Goal: Transaction & Acquisition: Purchase product/service

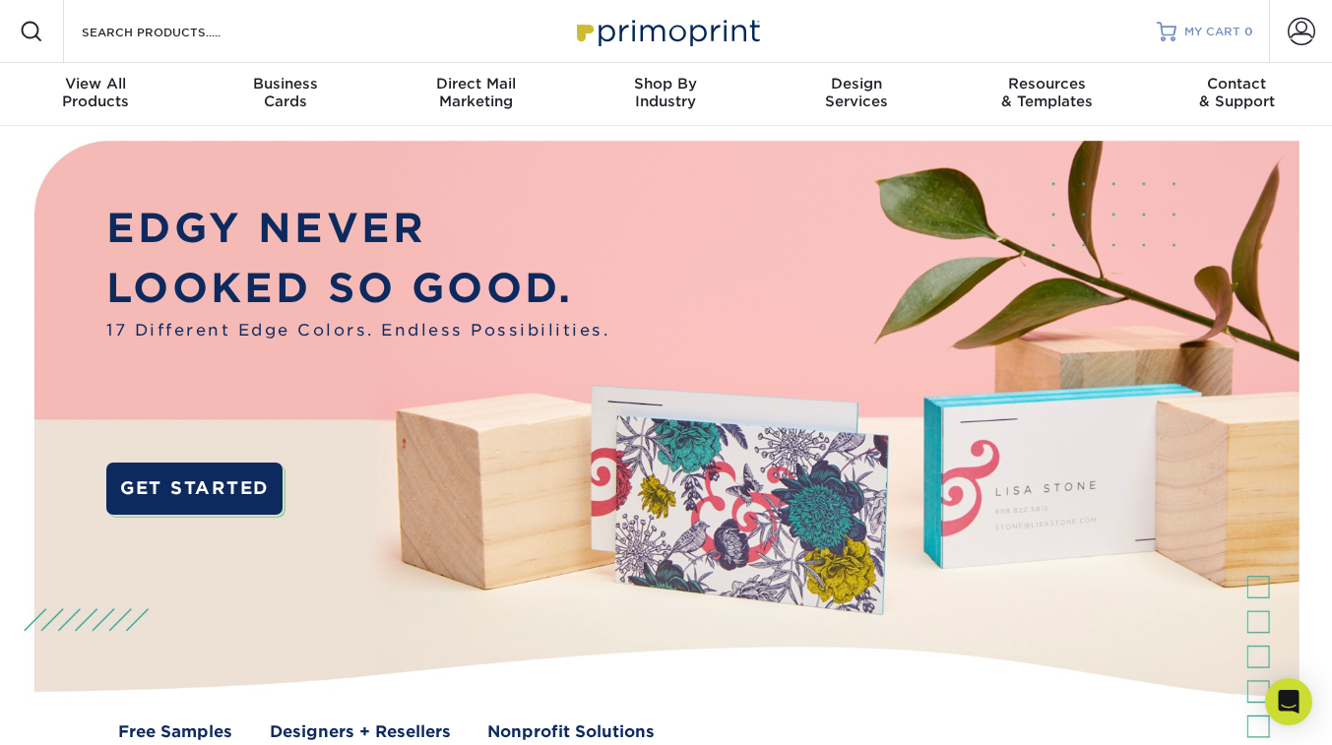
click at [1218, 32] on span "MY CART" at bounding box center [1213, 32] width 56 height 17
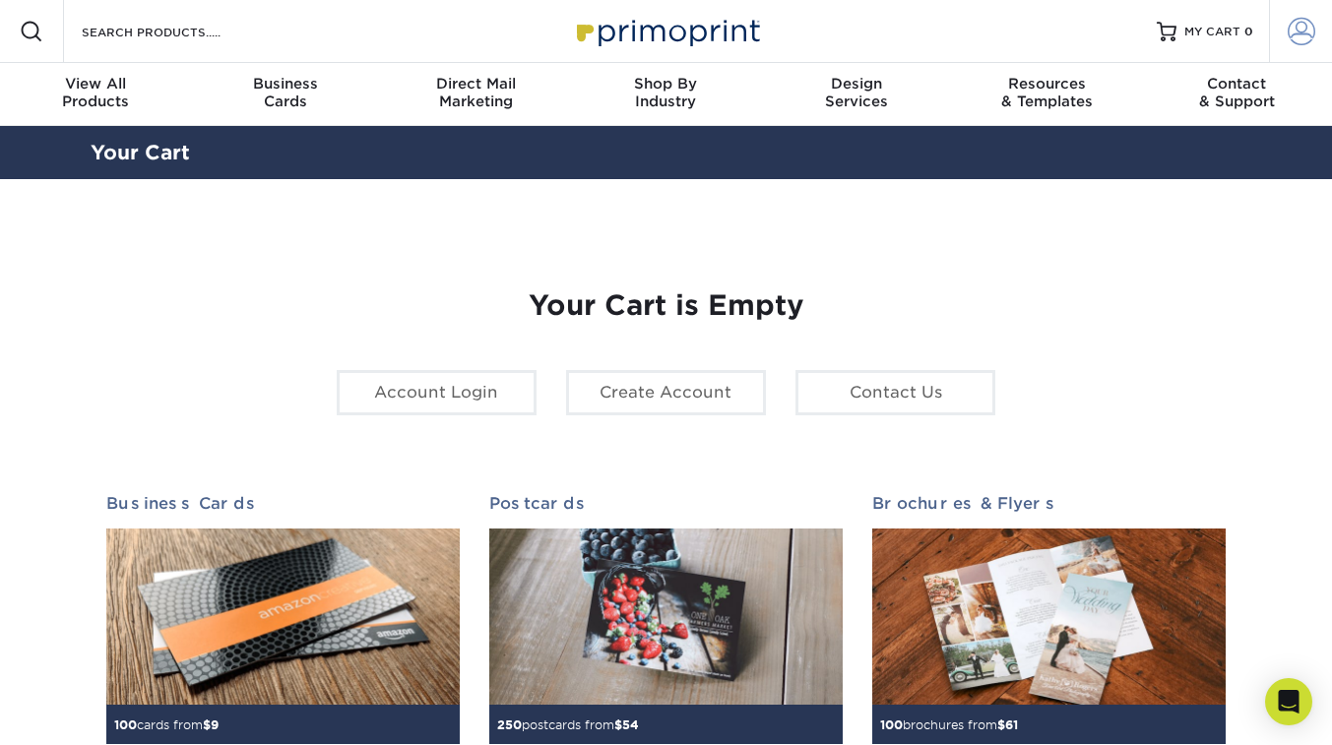
type input "carolinamihailovic@gmail.com"
click at [1298, 30] on span at bounding box center [1302, 32] width 28 height 28
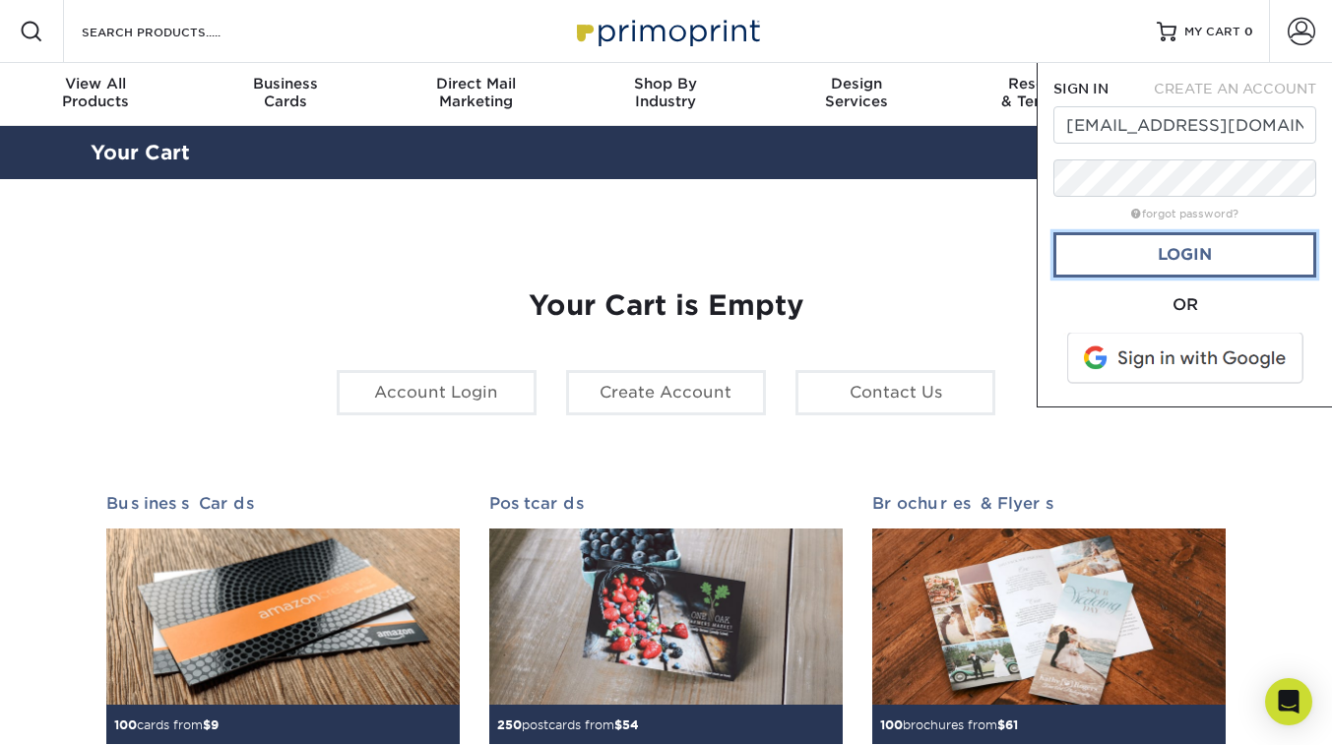
click at [1226, 248] on link "Login" at bounding box center [1185, 254] width 263 height 45
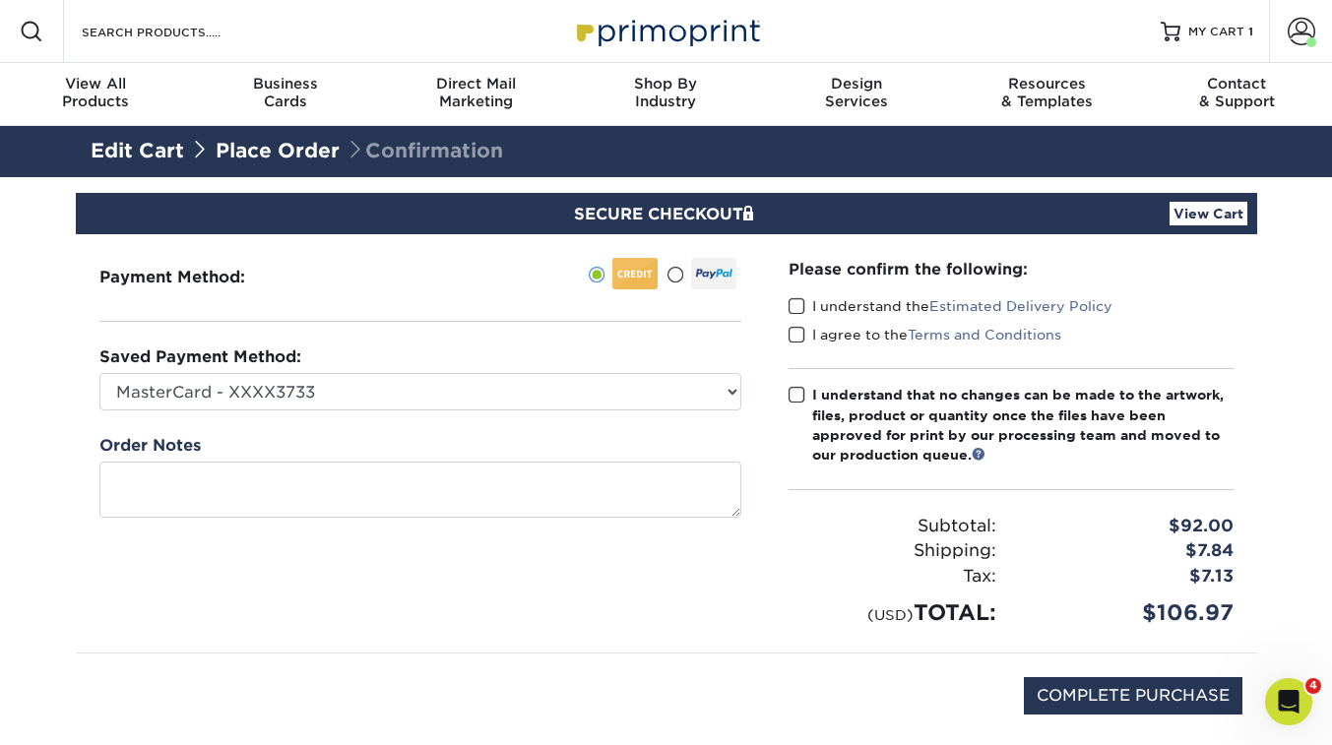
click at [1218, 226] on div "SECURE CHECKOUT View Cart" at bounding box center [667, 213] width 1182 height 41
click at [1200, 35] on span "MY CART" at bounding box center [1217, 32] width 56 height 17
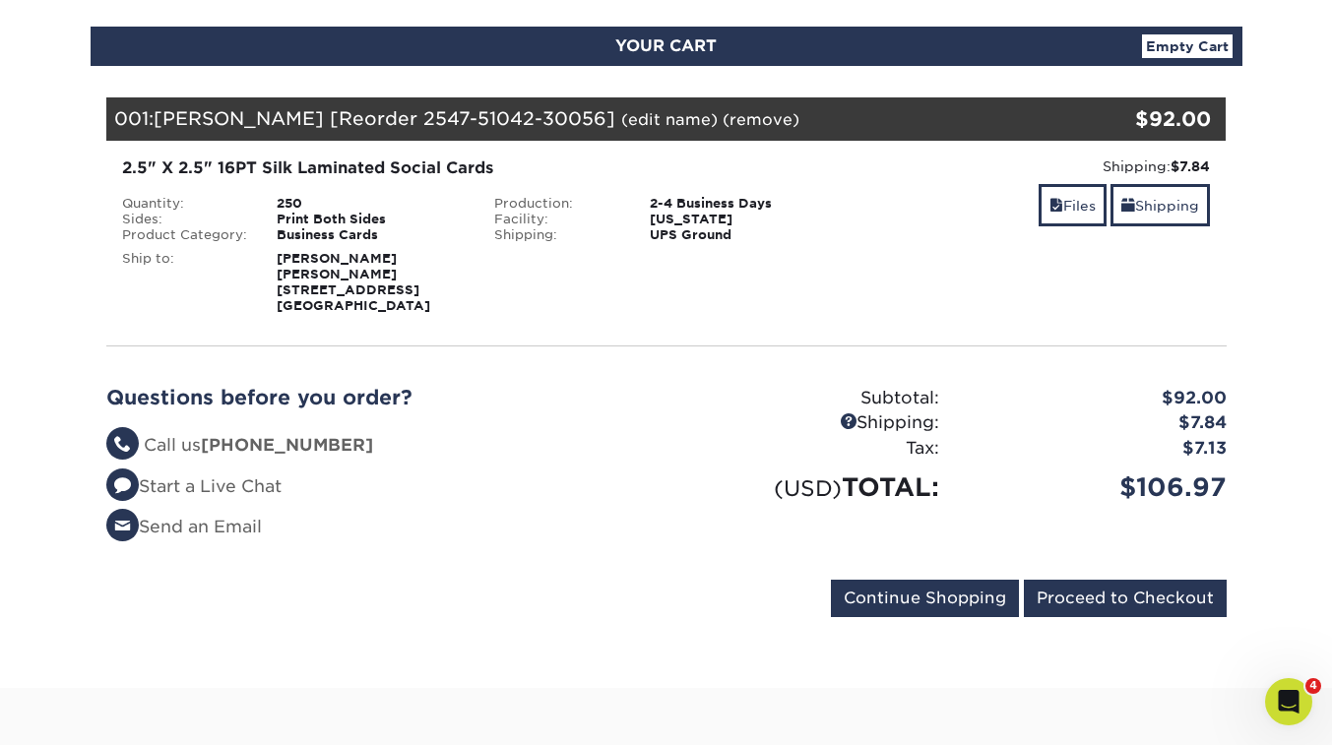
scroll to position [212, 0]
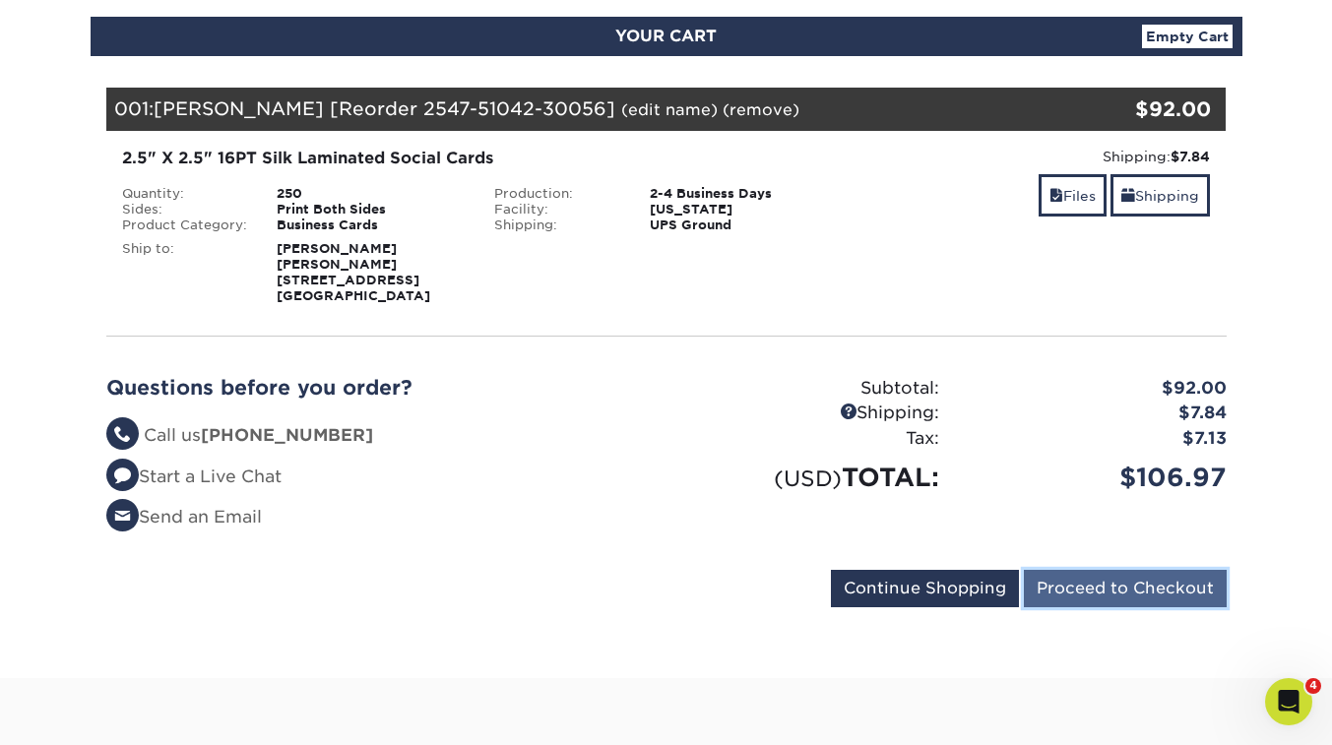
click at [1147, 571] on input "Proceed to Checkout" at bounding box center [1125, 588] width 203 height 37
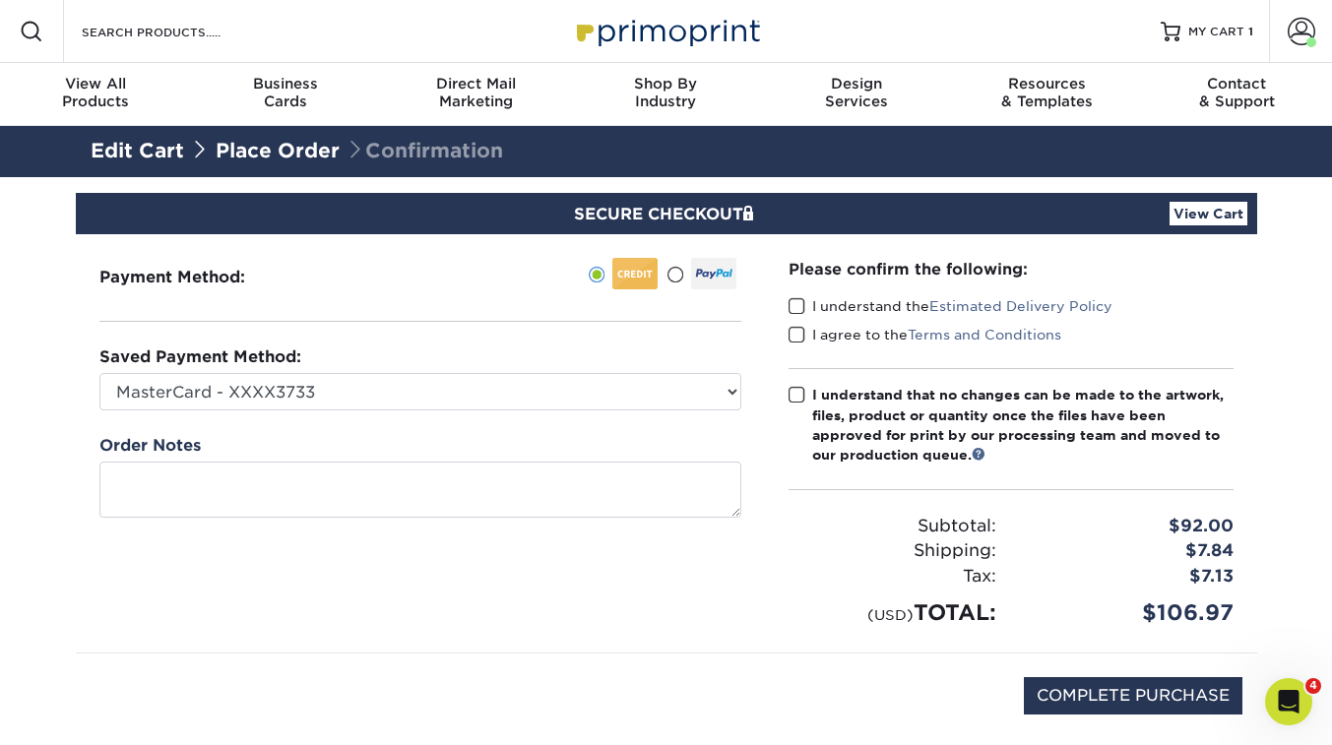
click at [795, 300] on span at bounding box center [797, 306] width 17 height 19
click at [0, 0] on input "I understand the Estimated Delivery Policy" at bounding box center [0, 0] width 0 height 0
click at [797, 339] on span at bounding box center [797, 335] width 17 height 19
click at [0, 0] on input "I agree to the Terms and Conditions" at bounding box center [0, 0] width 0 height 0
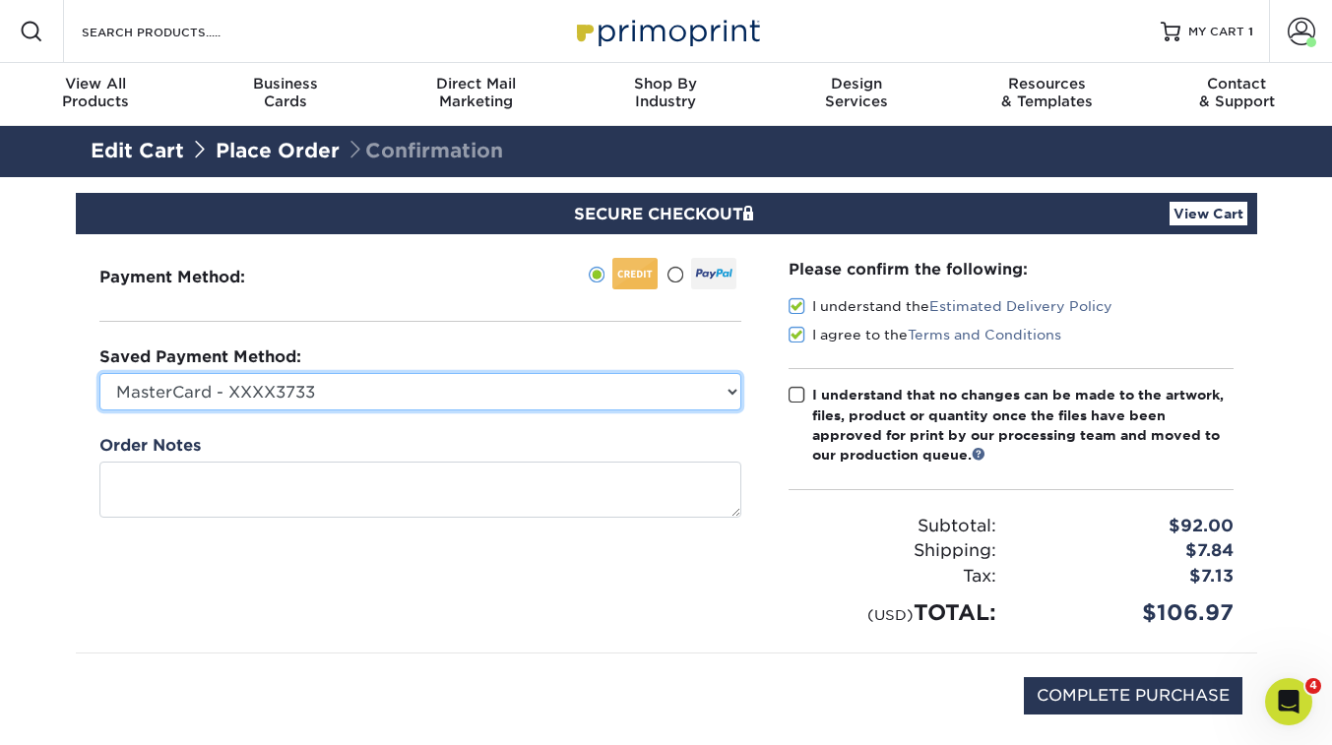
click at [729, 393] on select "MasterCard - XXXX3733 Visa - XXXX2764 Visa - XXXX6547 Visa - XXXX4173 Visa - XX…" at bounding box center [420, 391] width 642 height 37
select select "66315"
click at [99, 373] on select "MasterCard - XXXX3733 Visa - XXXX2764 Visa - XXXX6547 Visa - XXXX4173 Visa - XX…" at bounding box center [420, 391] width 642 height 37
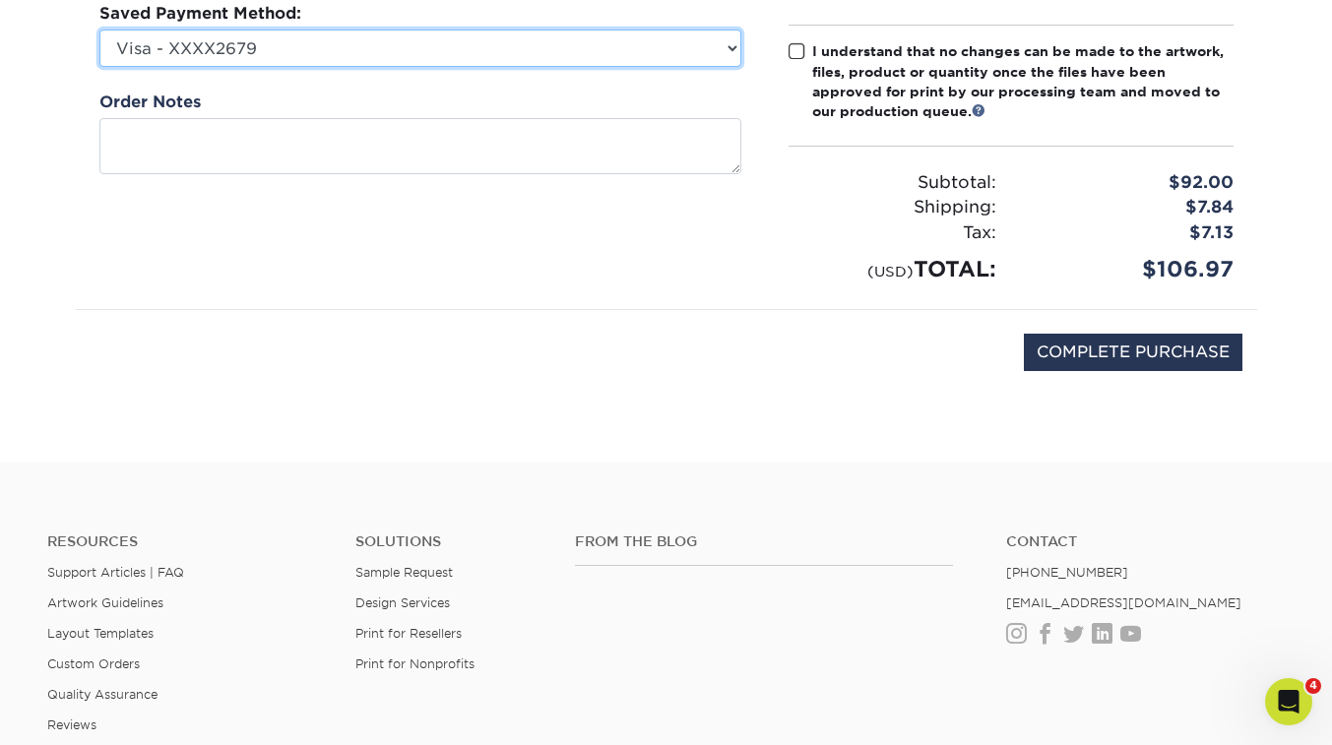
scroll to position [349, 0]
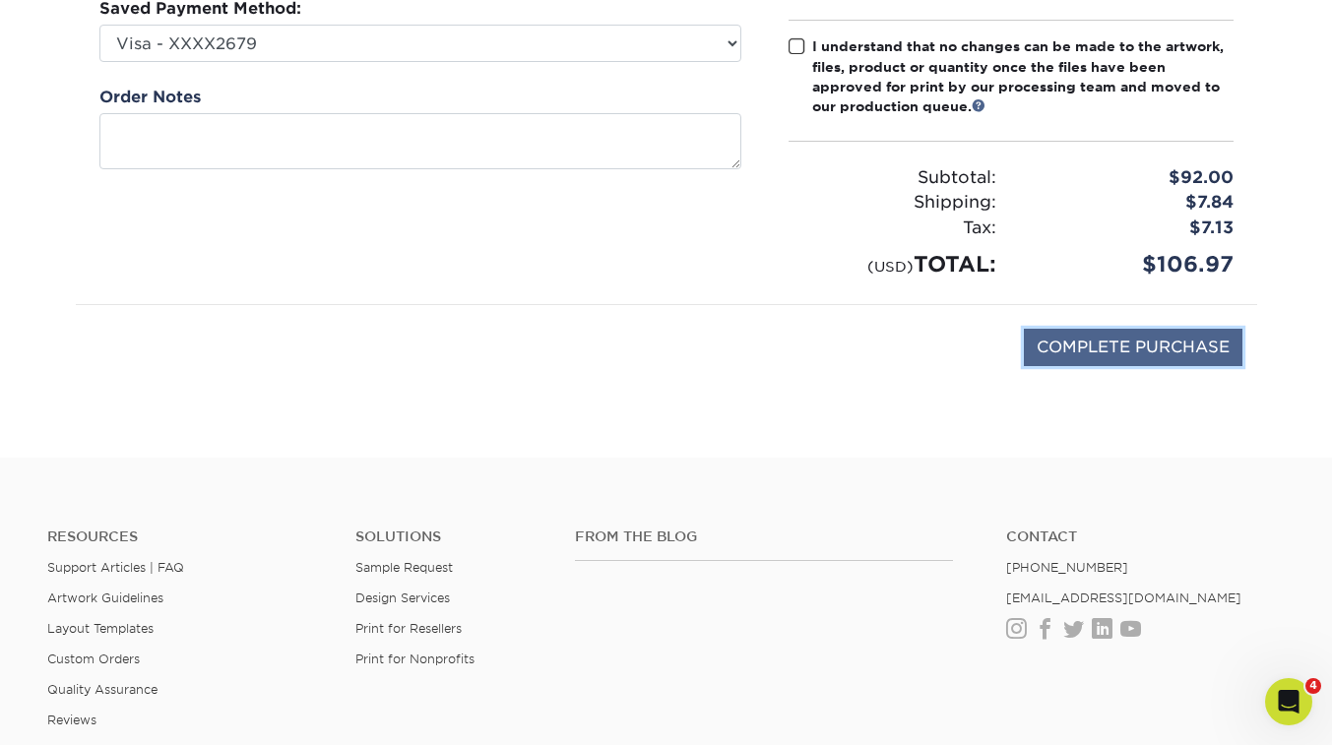
click at [1140, 345] on input "COMPLETE PURCHASE" at bounding box center [1133, 347] width 219 height 37
click at [797, 51] on span at bounding box center [797, 46] width 17 height 19
click at [0, 0] on input "I understand that no changes can be made to the artwork, files, product or quan…" at bounding box center [0, 0] width 0 height 0
click at [1091, 336] on input "COMPLETE PURCHASE" at bounding box center [1133, 347] width 219 height 37
type input "PROCESSING, PLEASE WAIT..."
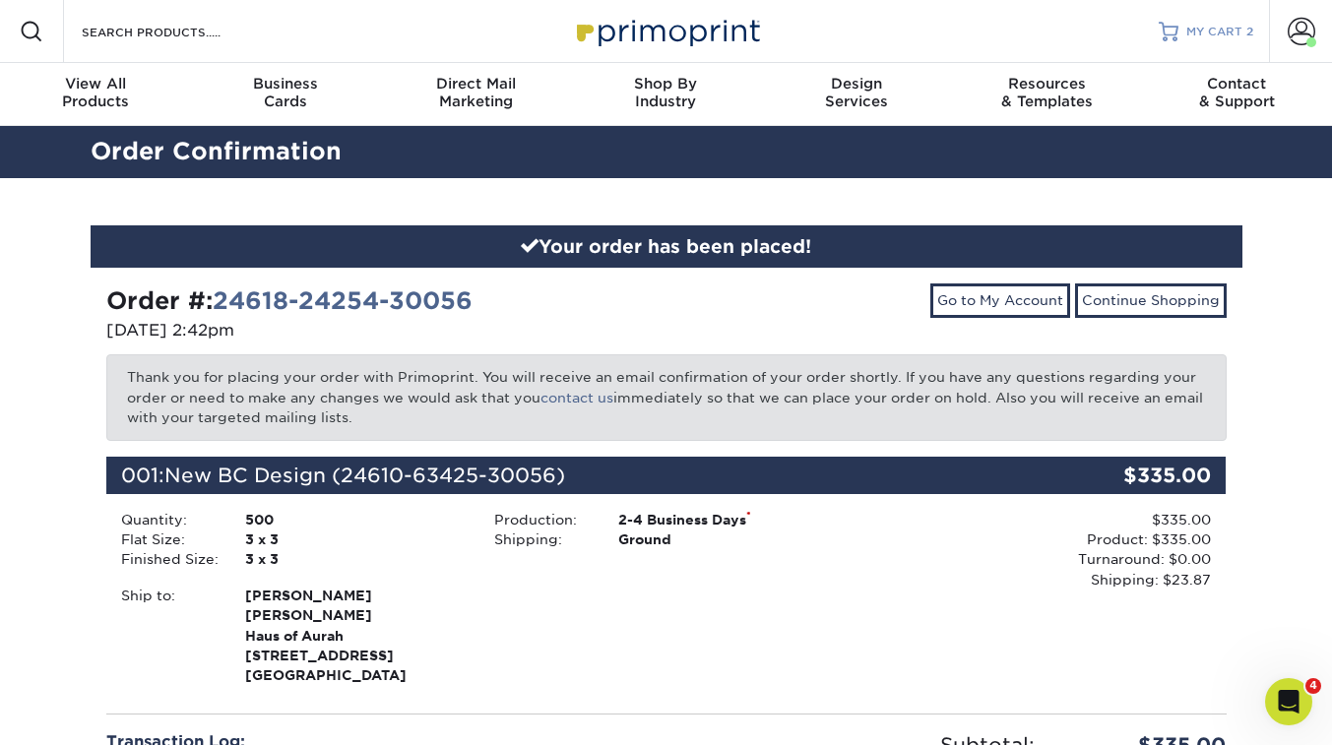
click at [1196, 31] on span "MY CART" at bounding box center [1215, 32] width 56 height 17
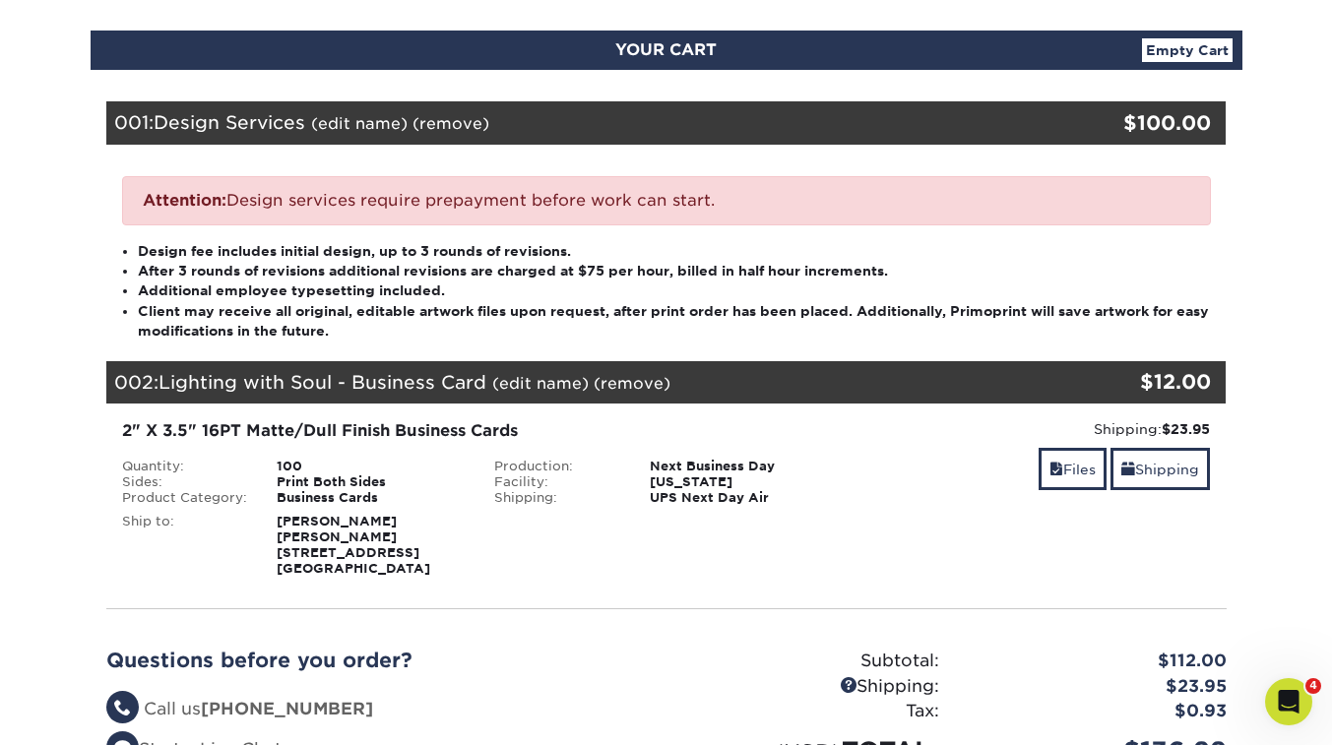
scroll to position [194, 0]
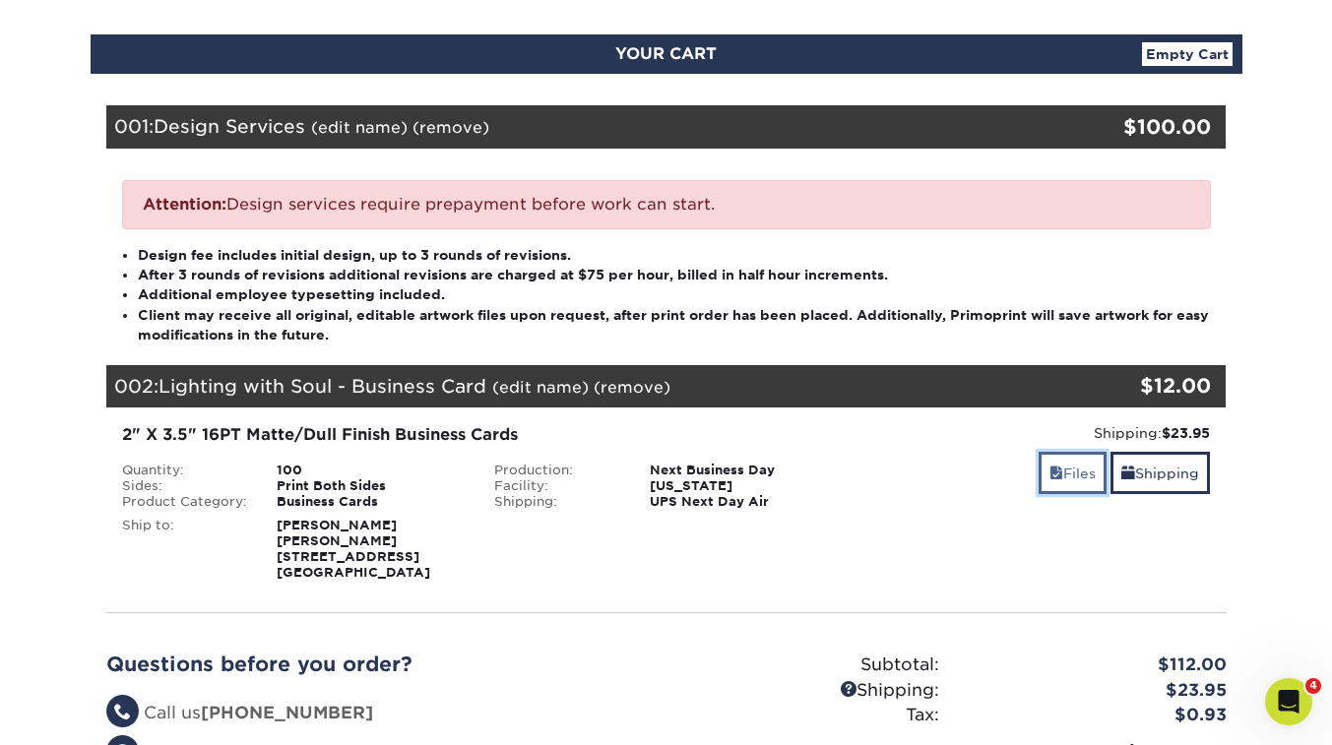
click at [1056, 474] on span at bounding box center [1057, 474] width 14 height 16
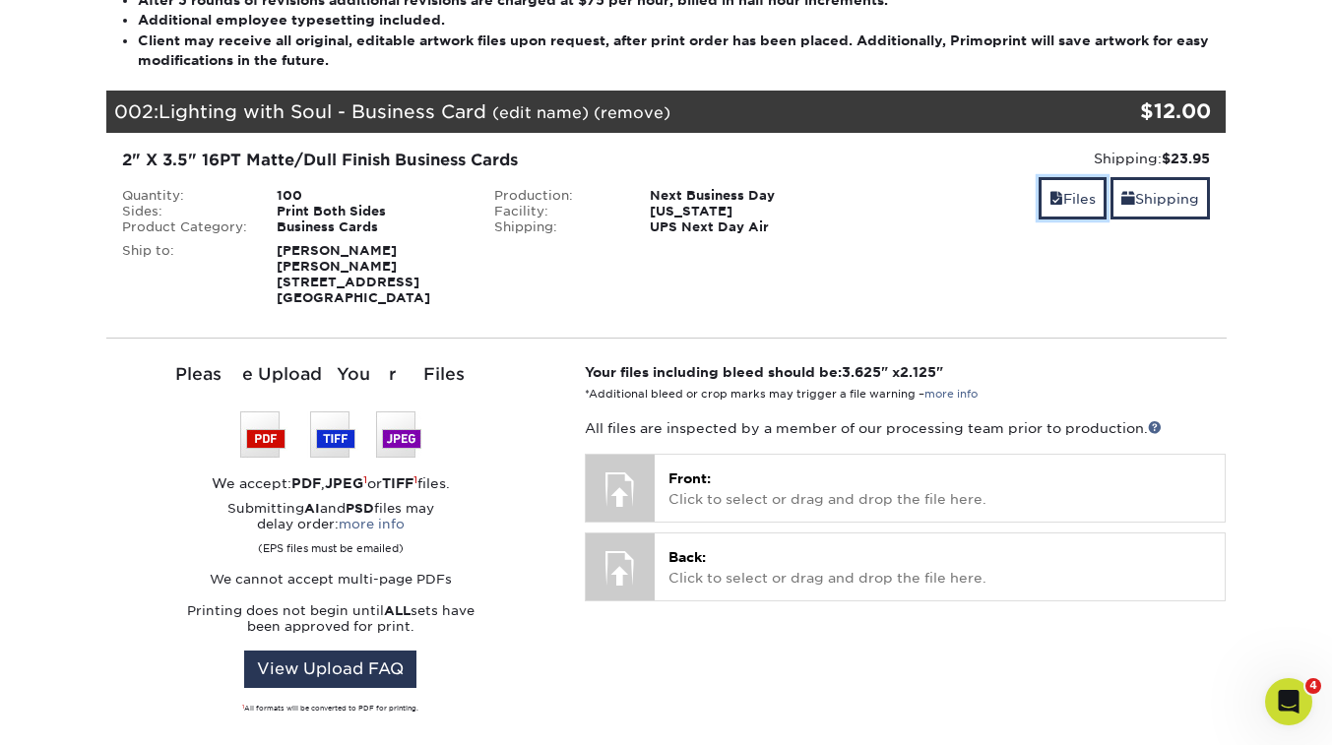
scroll to position [466, 0]
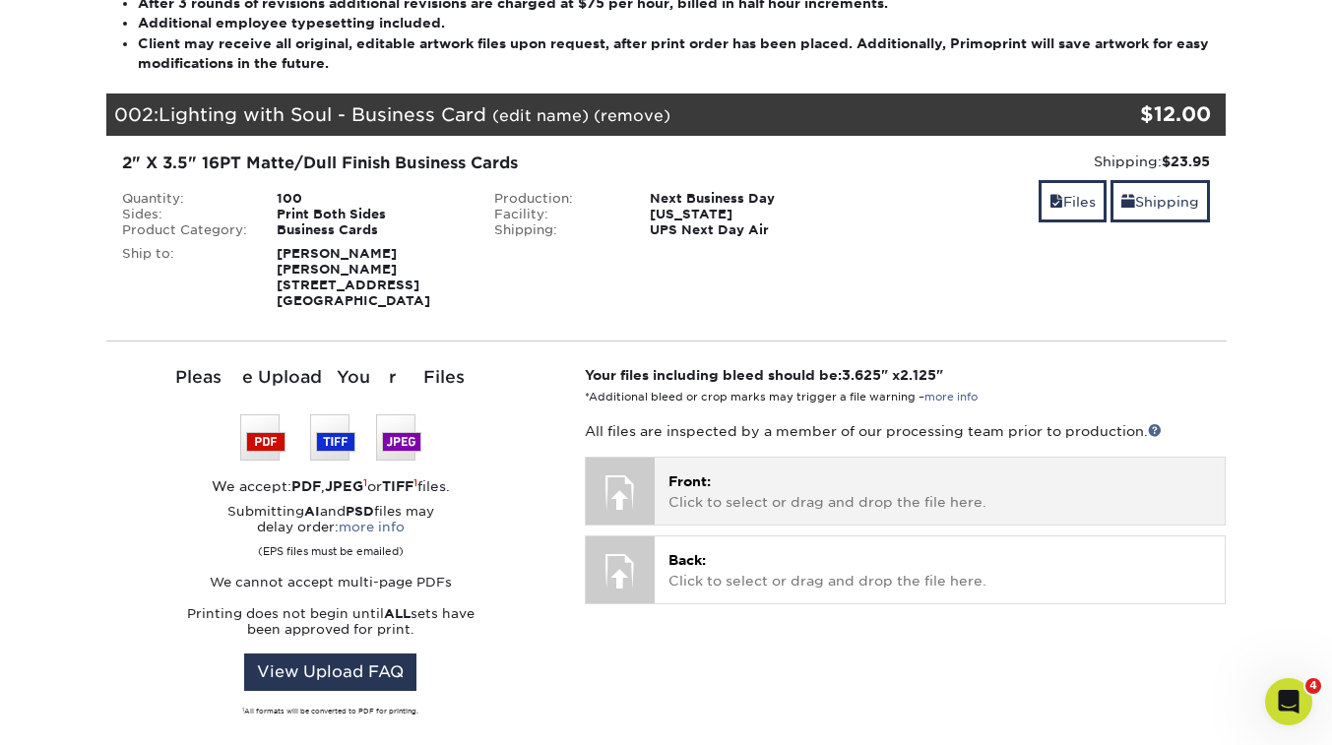
click at [718, 472] on p "Front: Click to select or drag and drop the file here." at bounding box center [940, 492] width 543 height 40
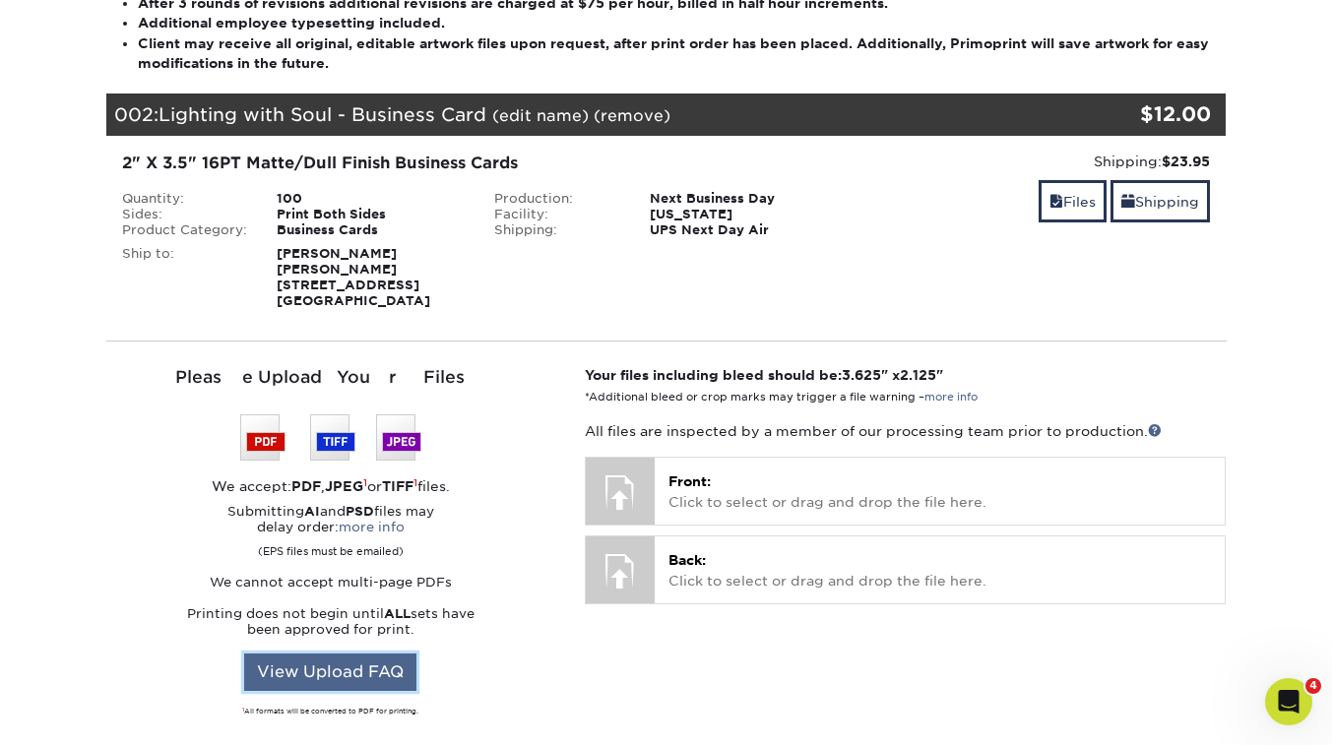
click at [340, 654] on link "View Upload FAQ" at bounding box center [330, 672] width 172 height 37
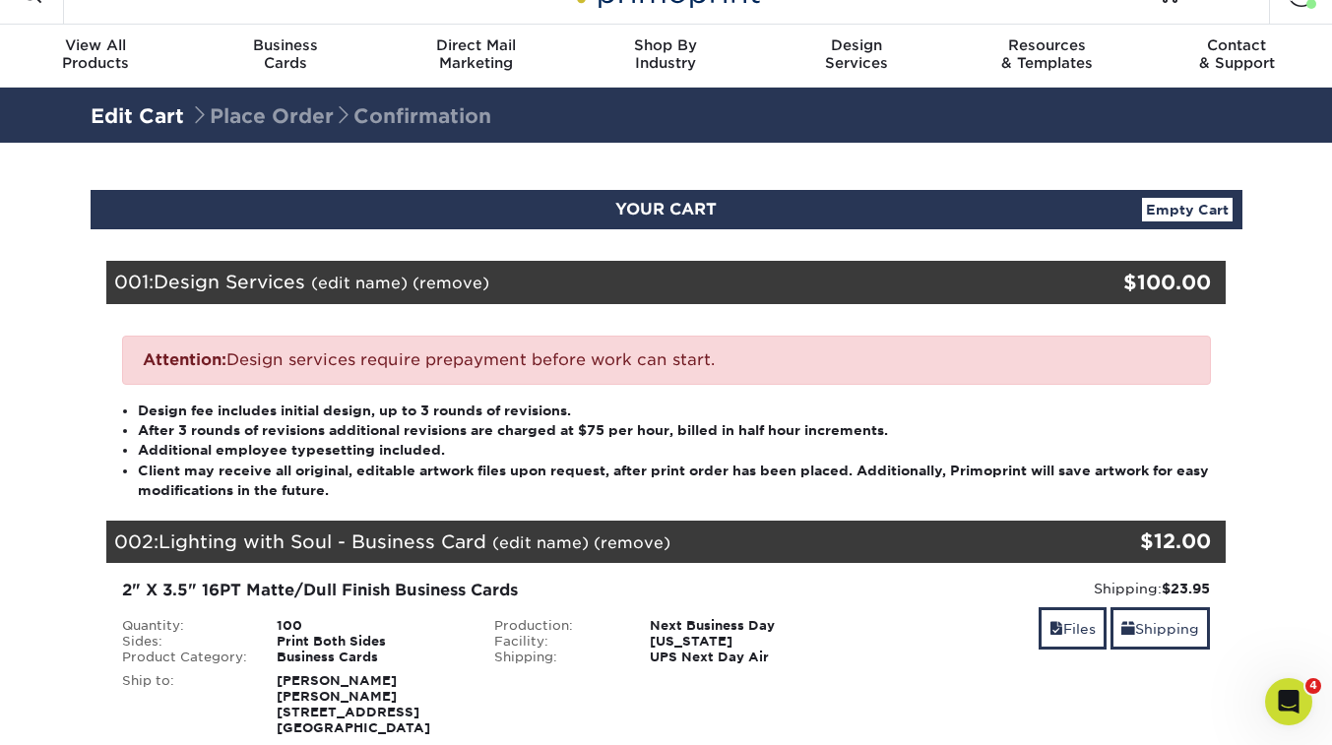
scroll to position [0, 0]
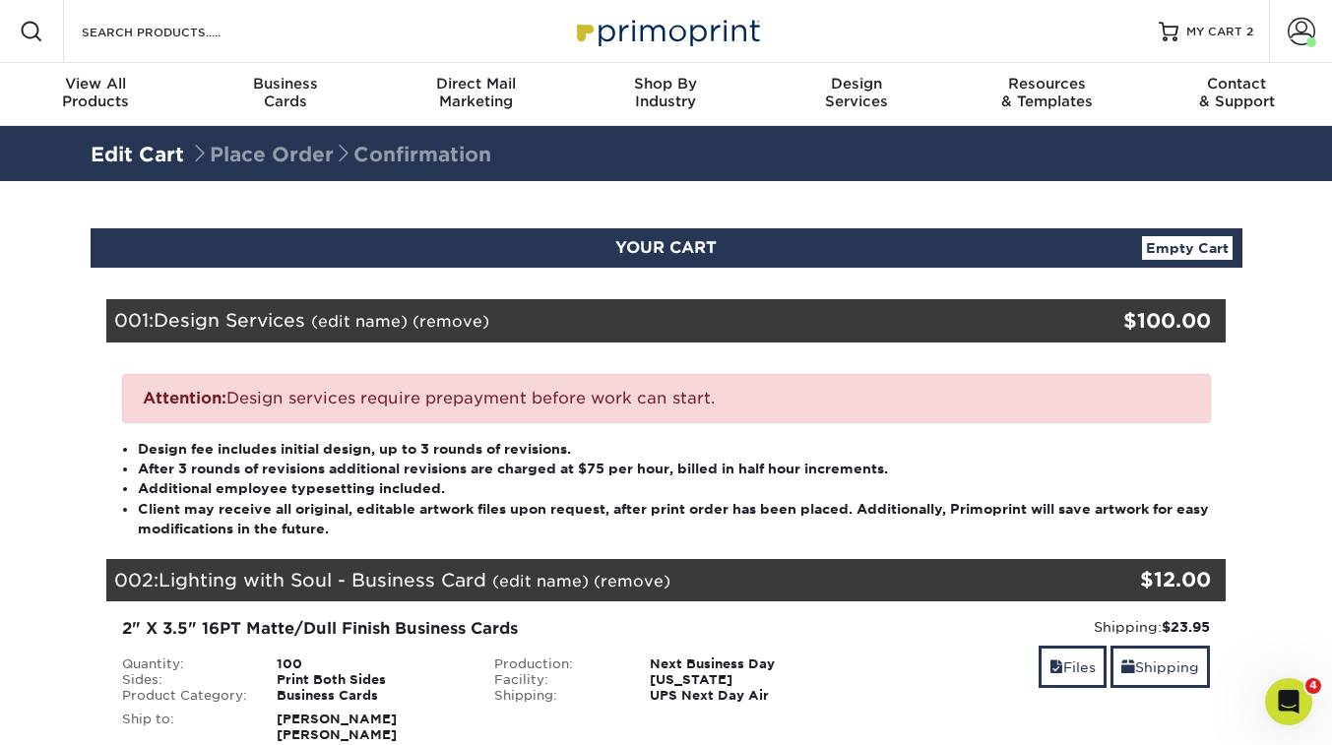
drag, startPoint x: 412, startPoint y: 154, endPoint x: 256, endPoint y: 147, distance: 155.7
click at [256, 147] on span "Place Order Confirmation" at bounding box center [340, 155] width 301 height 24
click at [1220, 30] on span "MY CART" at bounding box center [1215, 32] width 56 height 17
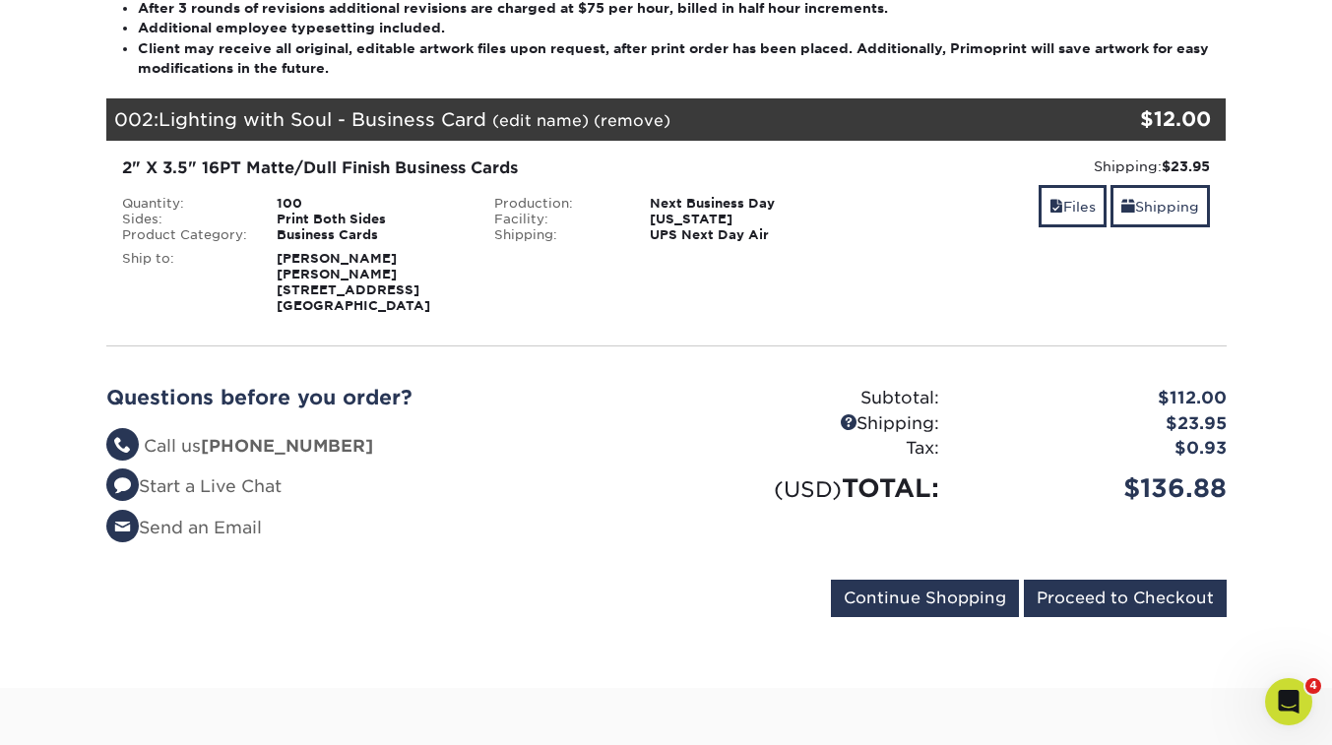
scroll to position [316, 0]
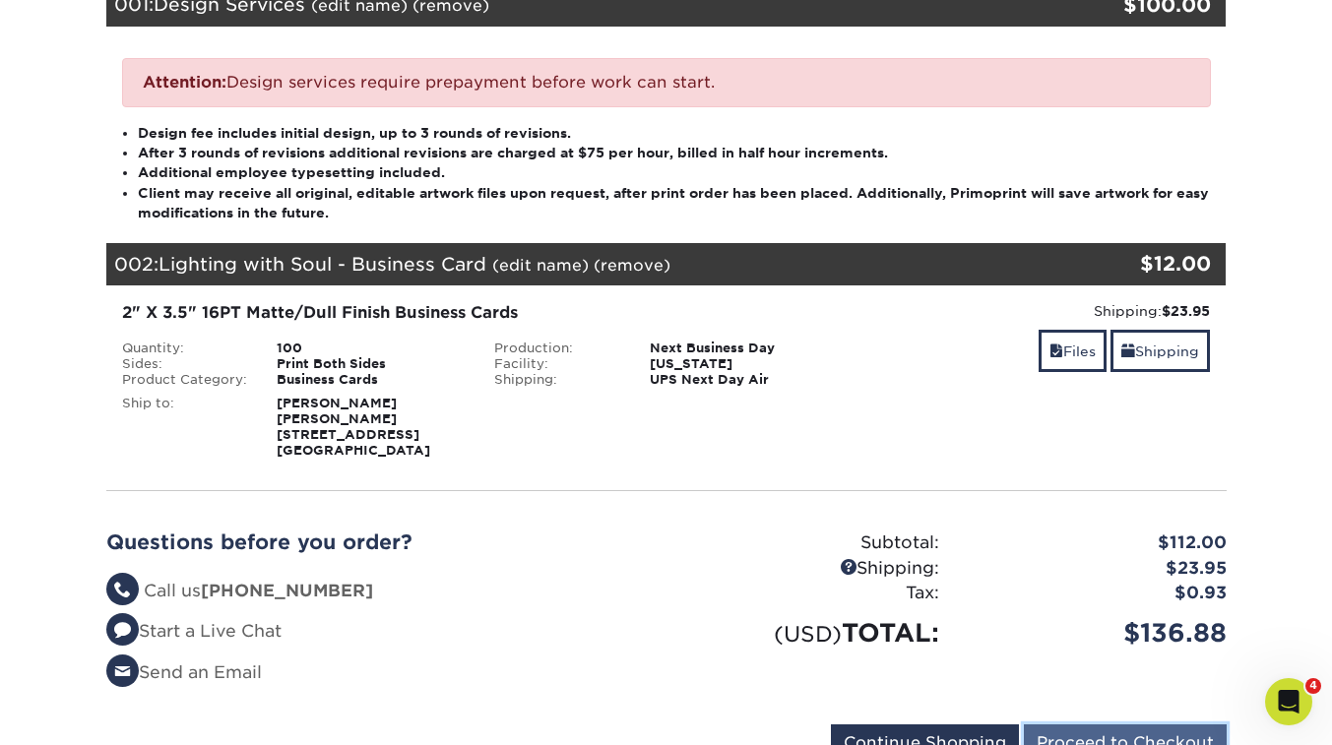
click at [1118, 725] on input "Proceed to Checkout" at bounding box center [1125, 743] width 203 height 37
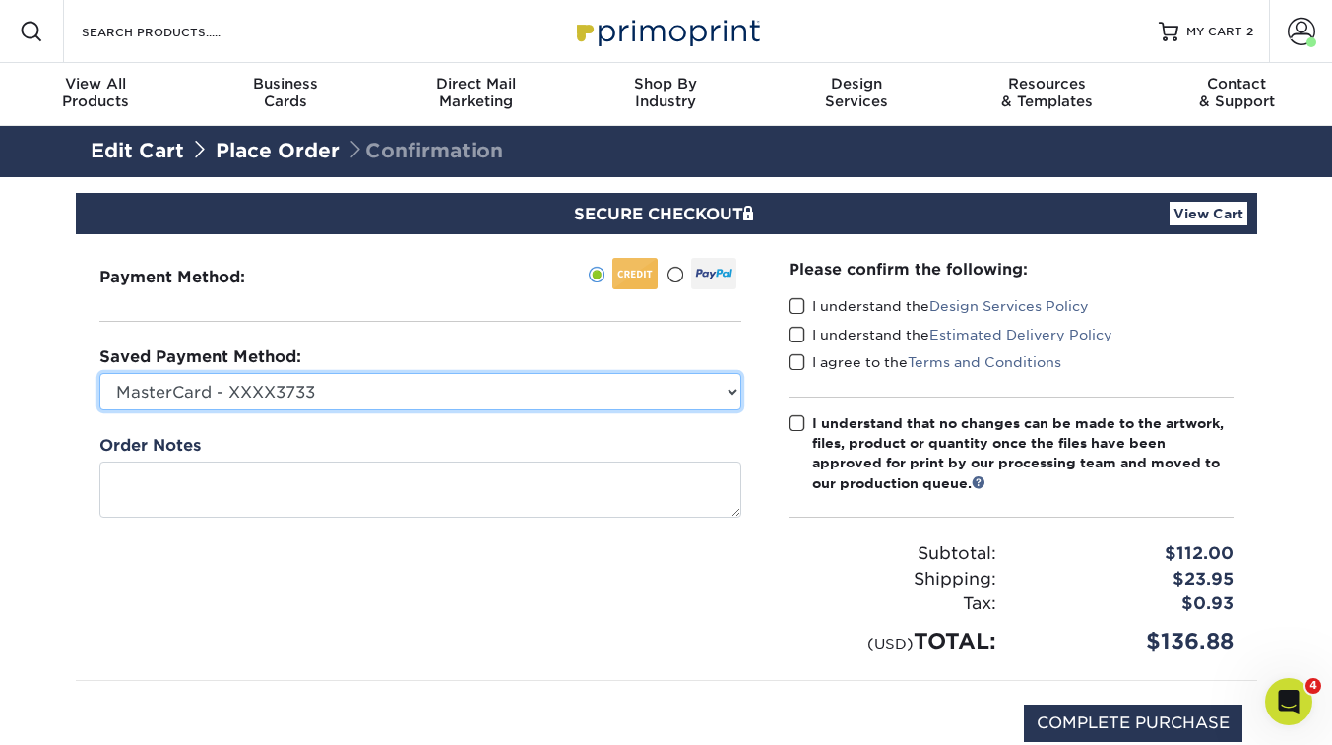
click at [732, 395] on select "MasterCard - XXXX3733 Visa - XXXX2764 Visa - XXXX6547 Visa - XXXX4173 Visa - XX…" at bounding box center [420, 391] width 642 height 37
select select "66315"
click at [99, 373] on select "MasterCard - XXXX3733 Visa - XXXX2764 Visa - XXXX6547 Visa - XXXX4173 Visa - XX…" at bounding box center [420, 391] width 642 height 37
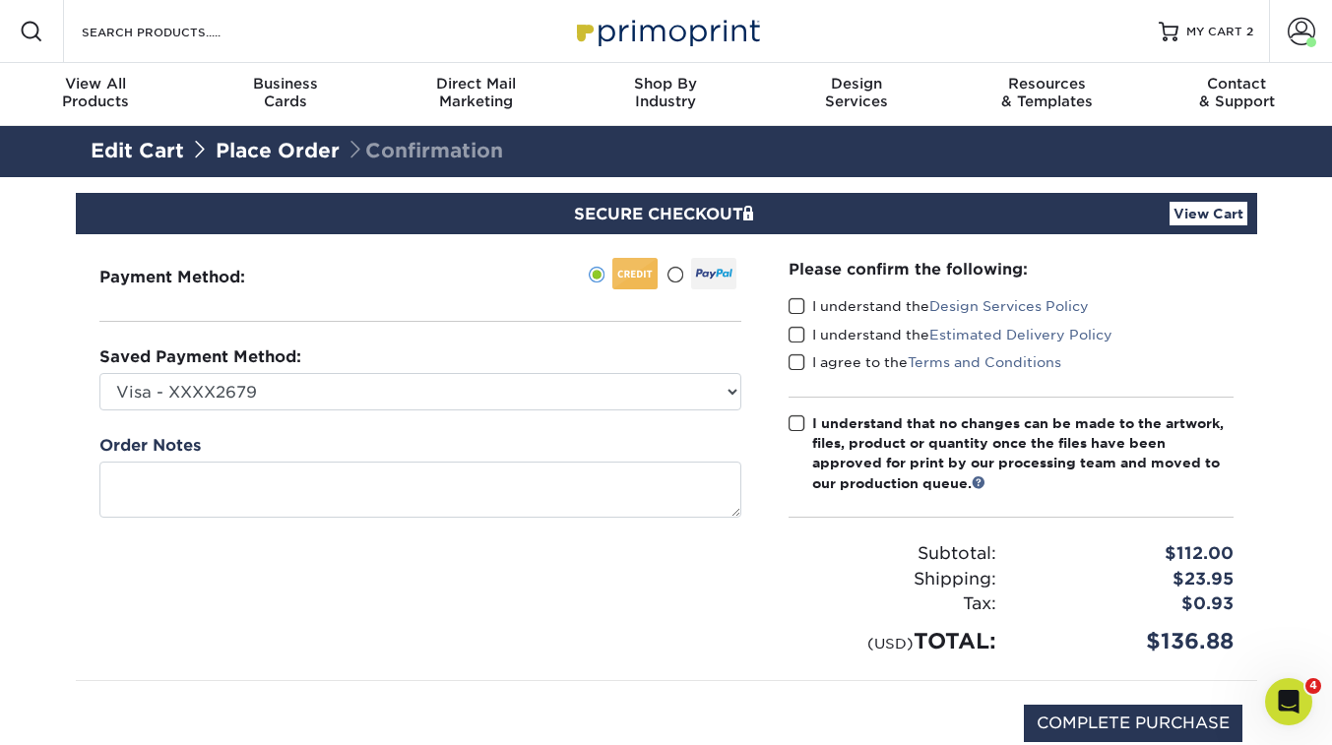
click at [801, 309] on span at bounding box center [797, 306] width 17 height 19
click at [0, 0] on input "I understand the Design Services Policy" at bounding box center [0, 0] width 0 height 0
click at [799, 333] on span at bounding box center [797, 335] width 17 height 19
click at [0, 0] on input "I understand the Estimated Delivery Policy" at bounding box center [0, 0] width 0 height 0
click at [796, 360] on span at bounding box center [797, 363] width 17 height 19
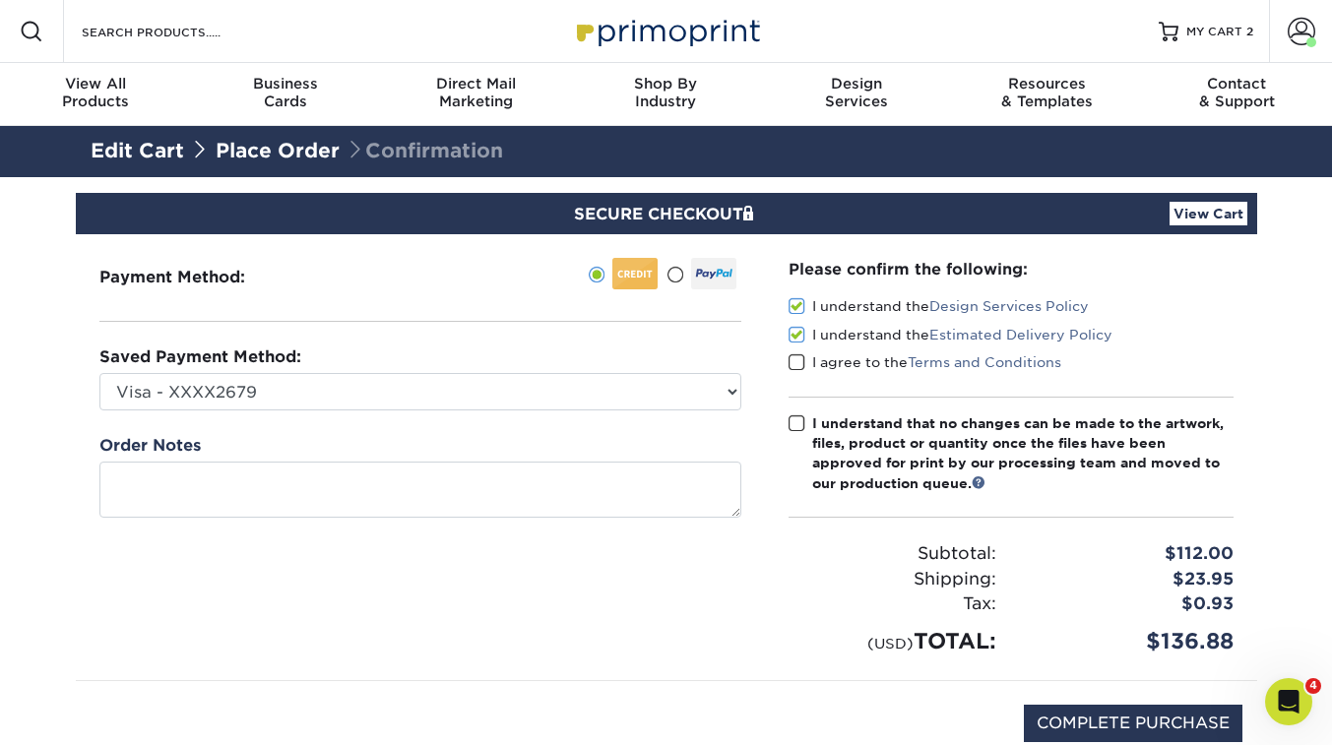
click at [0, 0] on input "I agree to the Terms and Conditions" at bounding box center [0, 0] width 0 height 0
click at [796, 422] on span at bounding box center [797, 424] width 17 height 19
click at [0, 0] on input "I understand that no changes can be made to the artwork, files, product or quan…" at bounding box center [0, 0] width 0 height 0
click at [1081, 714] on input "COMPLETE PURCHASE" at bounding box center [1133, 723] width 219 height 37
click at [1081, 714] on input "PROCESSING, PLEASE WAIT..." at bounding box center [1107, 723] width 272 height 37
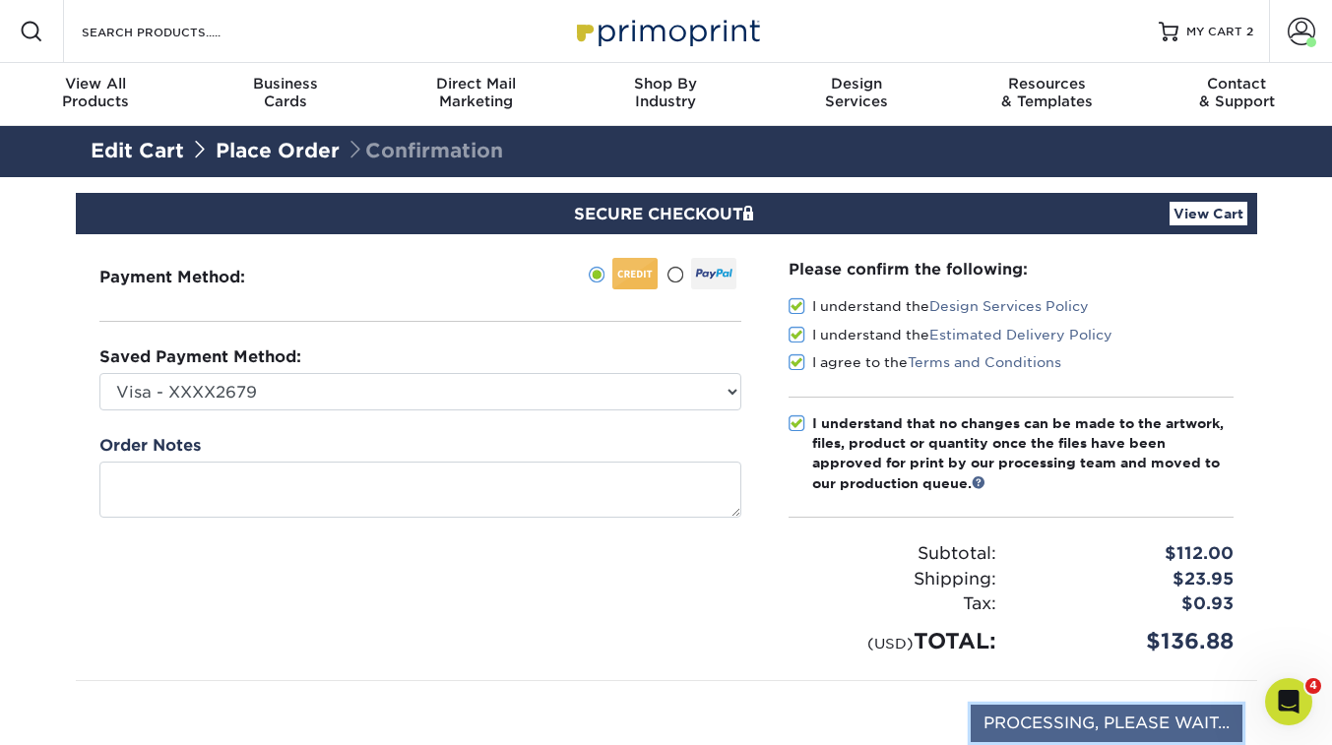
type input "STILL PROCESSING, PLEASE WAIT.."
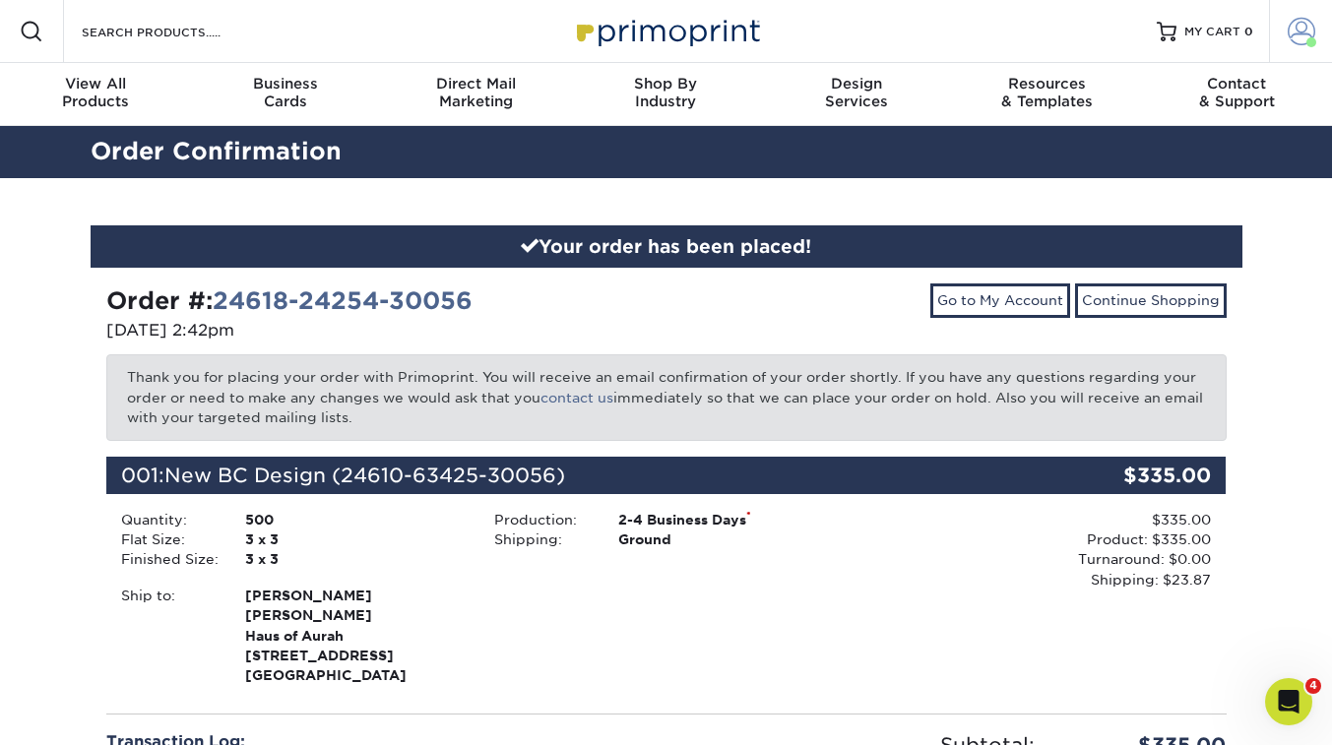
click at [1295, 30] on span at bounding box center [1302, 32] width 28 height 28
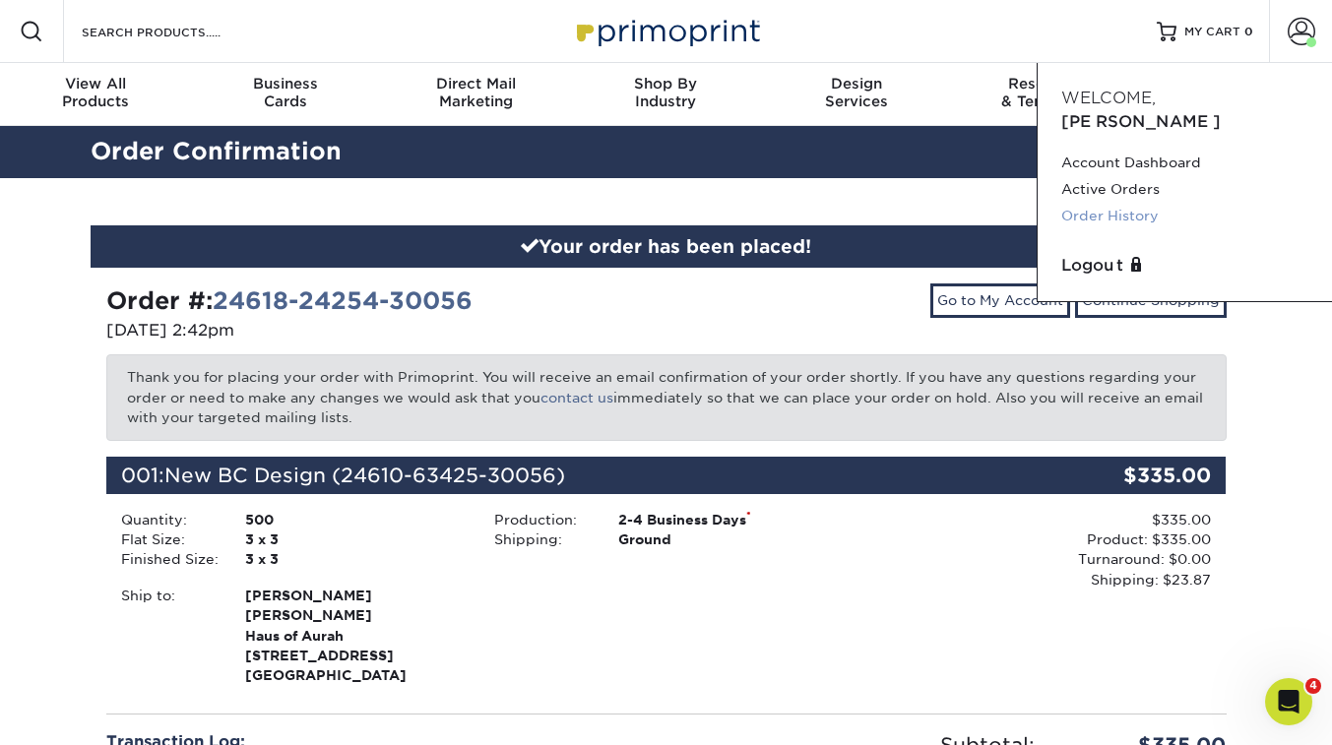
click at [1147, 203] on link "Order History" at bounding box center [1185, 216] width 247 height 27
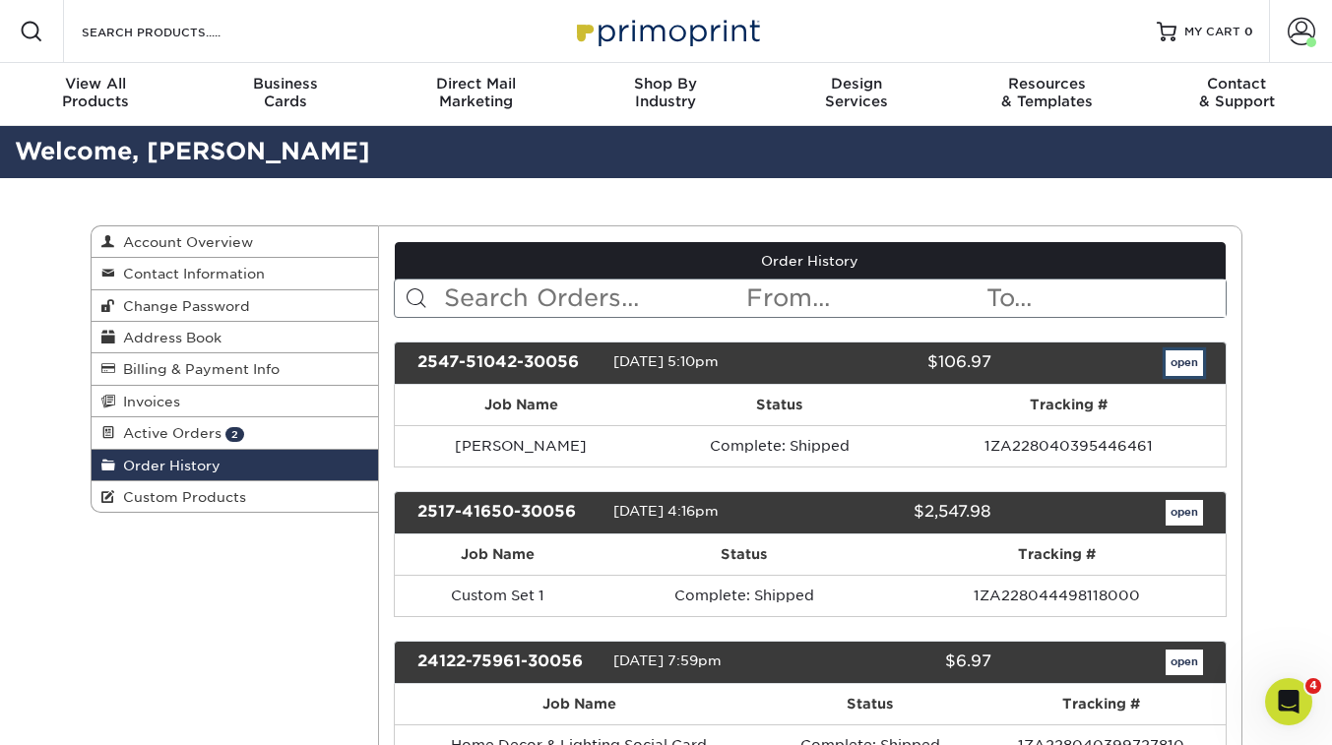
click at [1185, 364] on link "open" at bounding box center [1184, 364] width 37 height 26
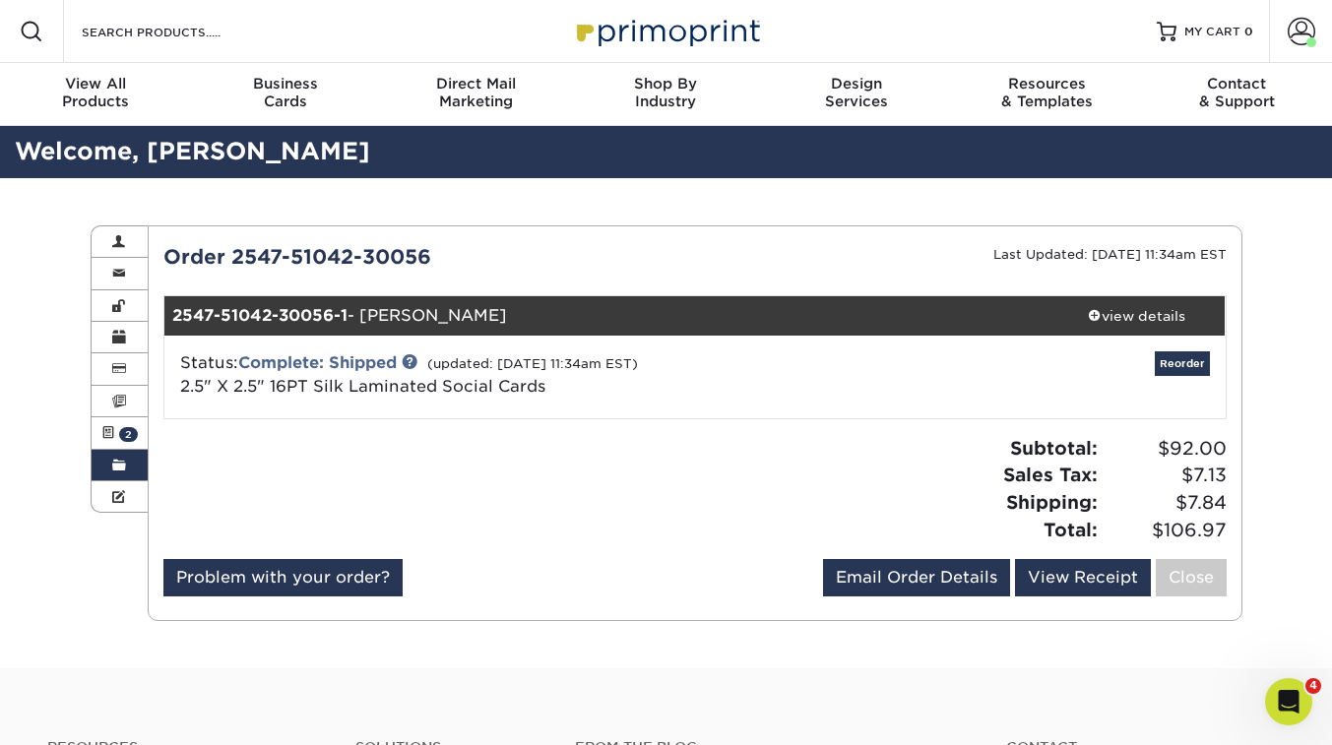
click at [1289, 334] on div "Order History Account Overview Contact Information Change Password Address Book…" at bounding box center [666, 423] width 1332 height 490
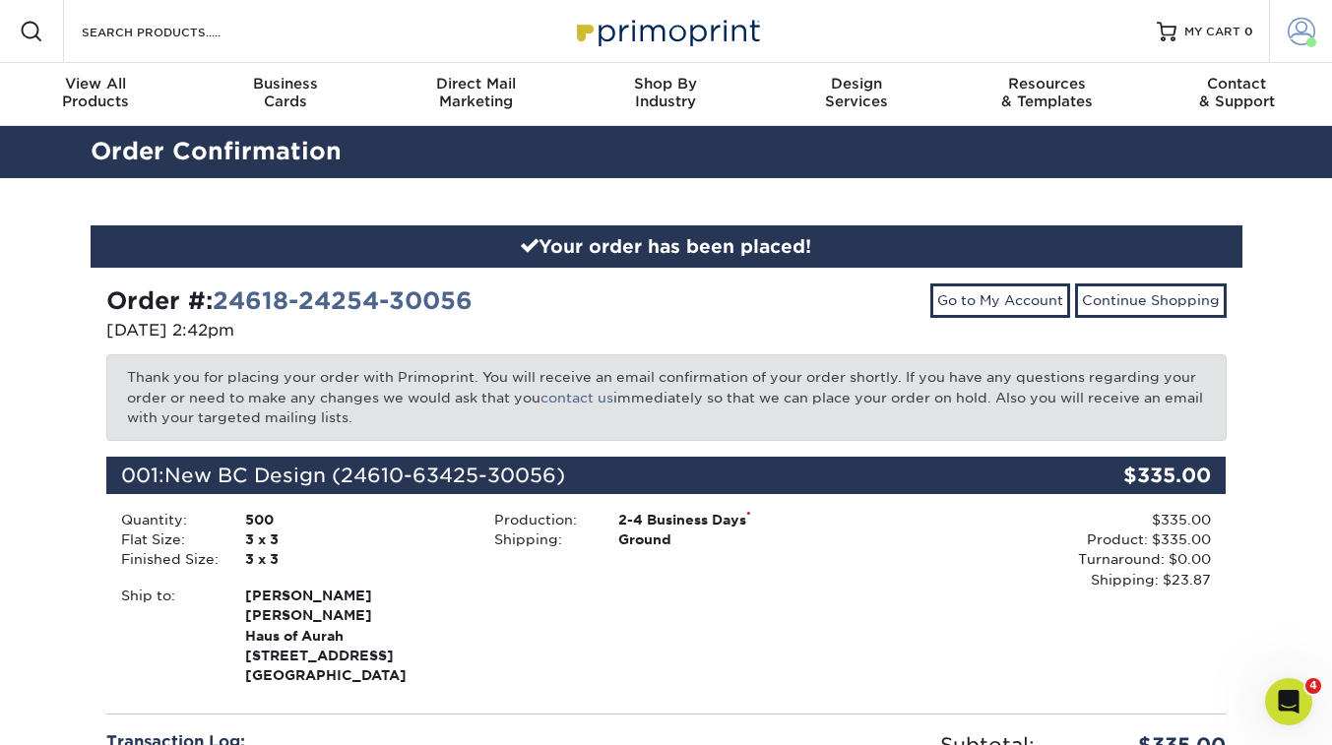
click at [1300, 40] on span at bounding box center [1302, 32] width 28 height 28
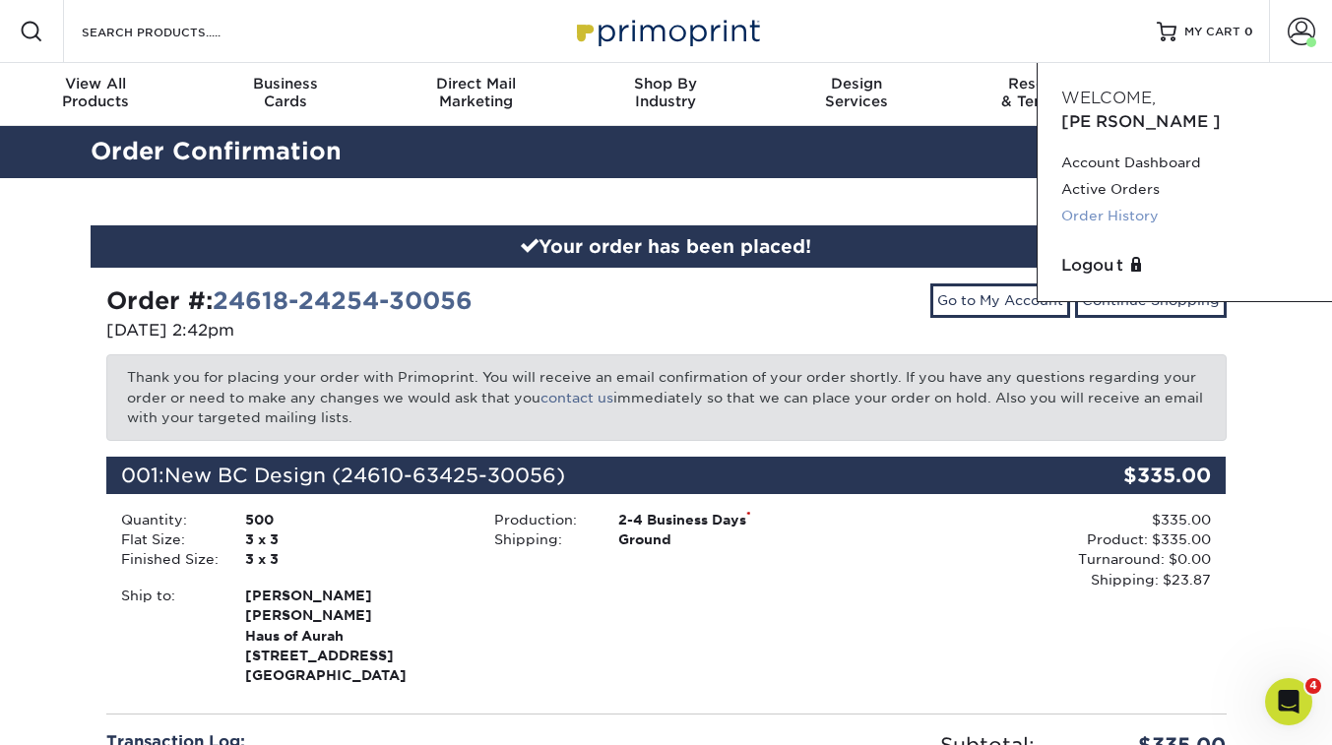
click at [1137, 203] on link "Order History" at bounding box center [1185, 216] width 247 height 27
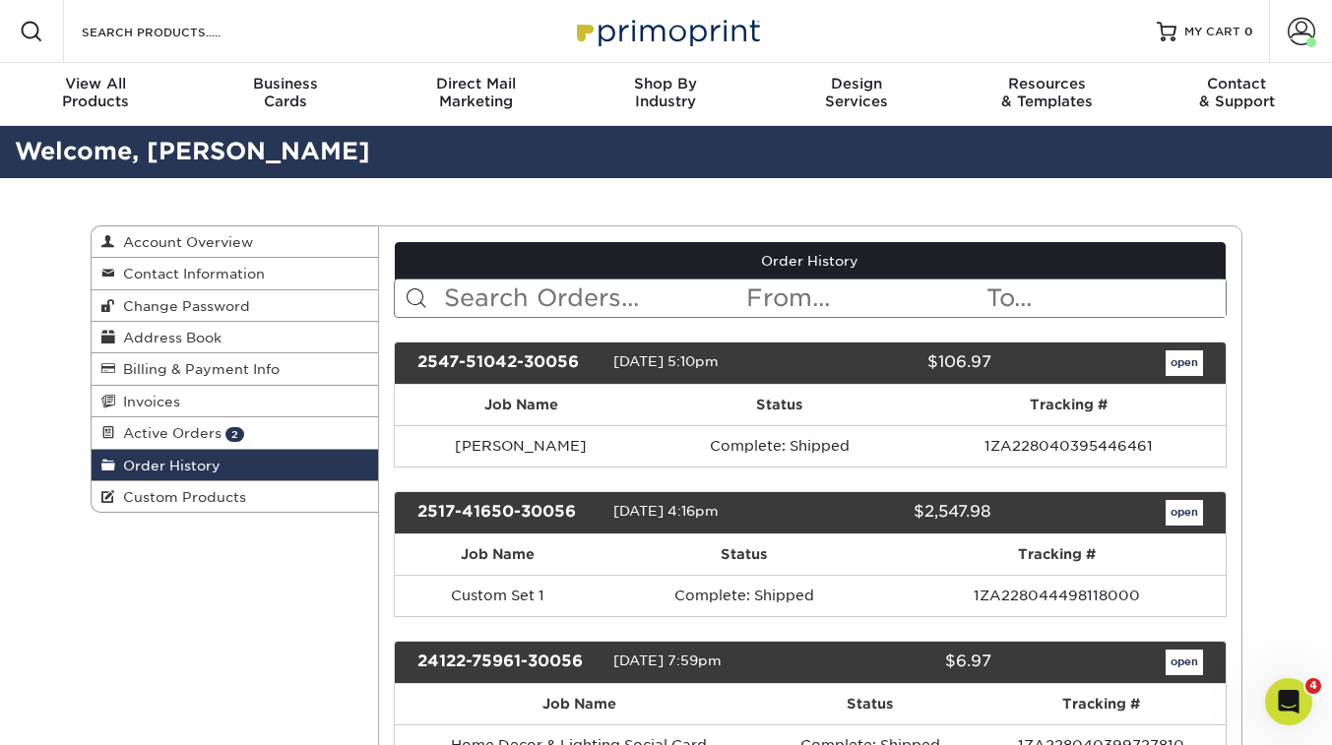
click at [169, 461] on span "Order History" at bounding box center [167, 466] width 105 height 16
click at [244, 439] on link "Active Orders 2" at bounding box center [236, 434] width 288 height 32
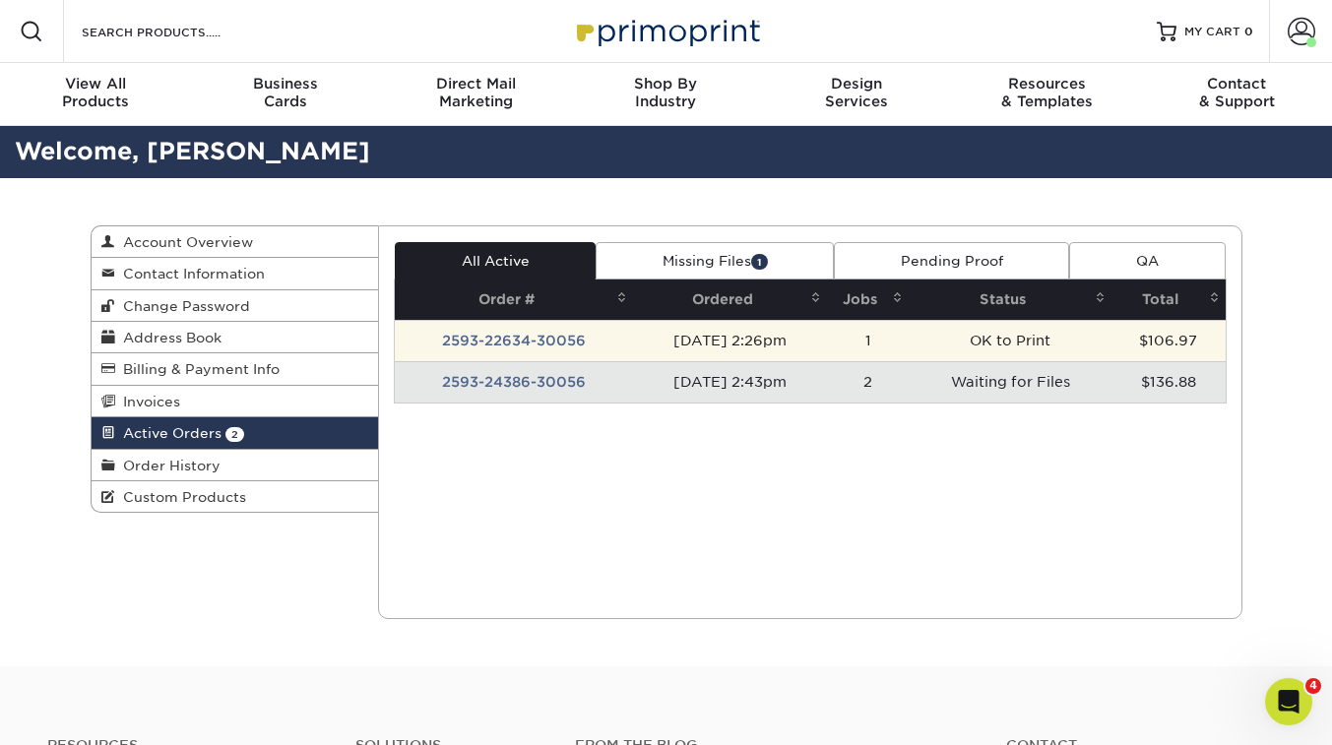
click at [557, 337] on td "2593-22634-30056" at bounding box center [514, 340] width 238 height 41
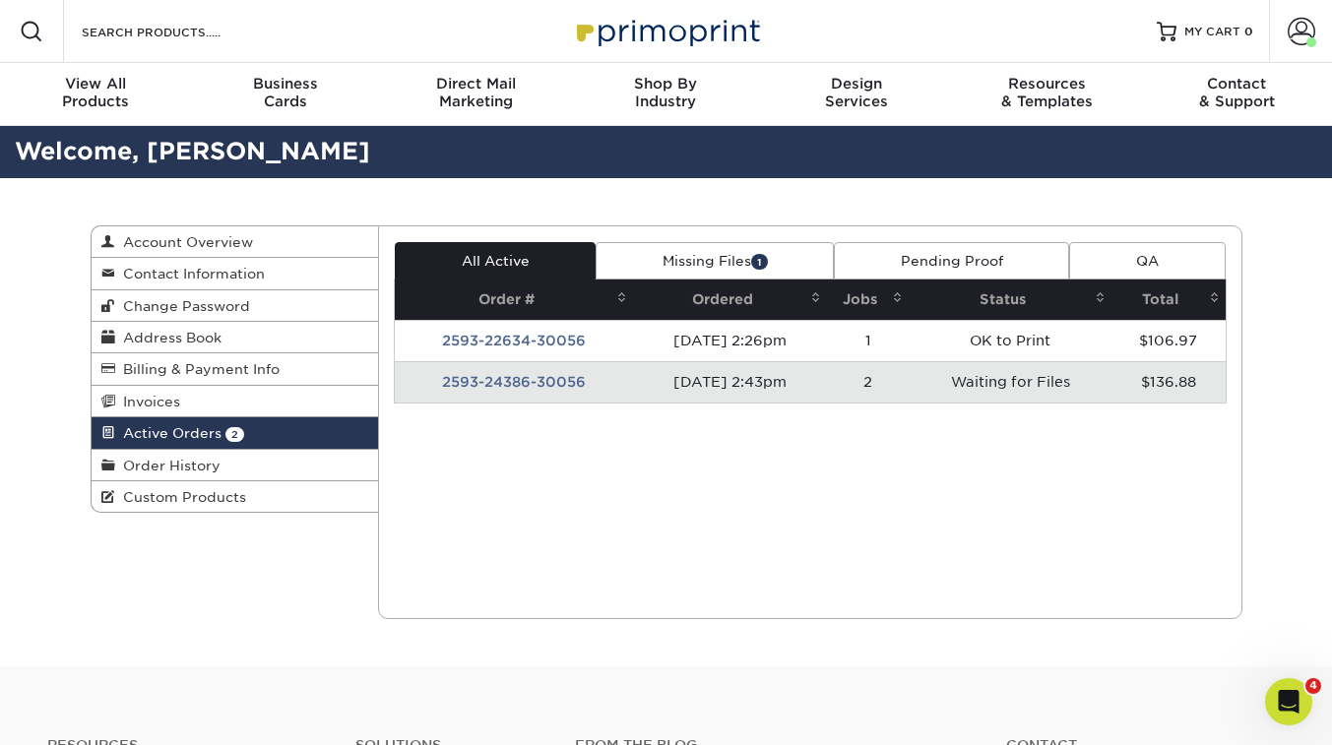
click at [557, 337] on div "Active Orders Account Overview Contact Information Change Password Address Book…" at bounding box center [667, 422] width 1182 height 488
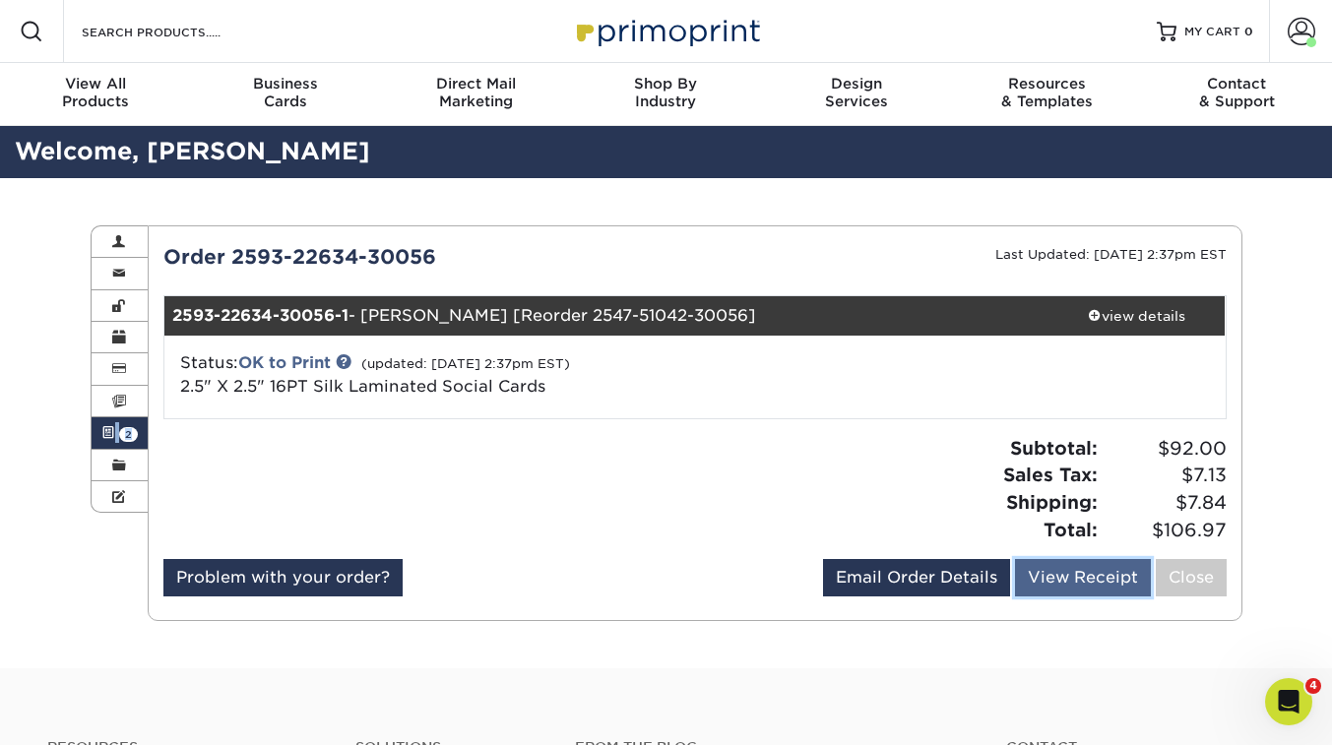
click at [1020, 573] on link "View Receipt" at bounding box center [1083, 577] width 136 height 37
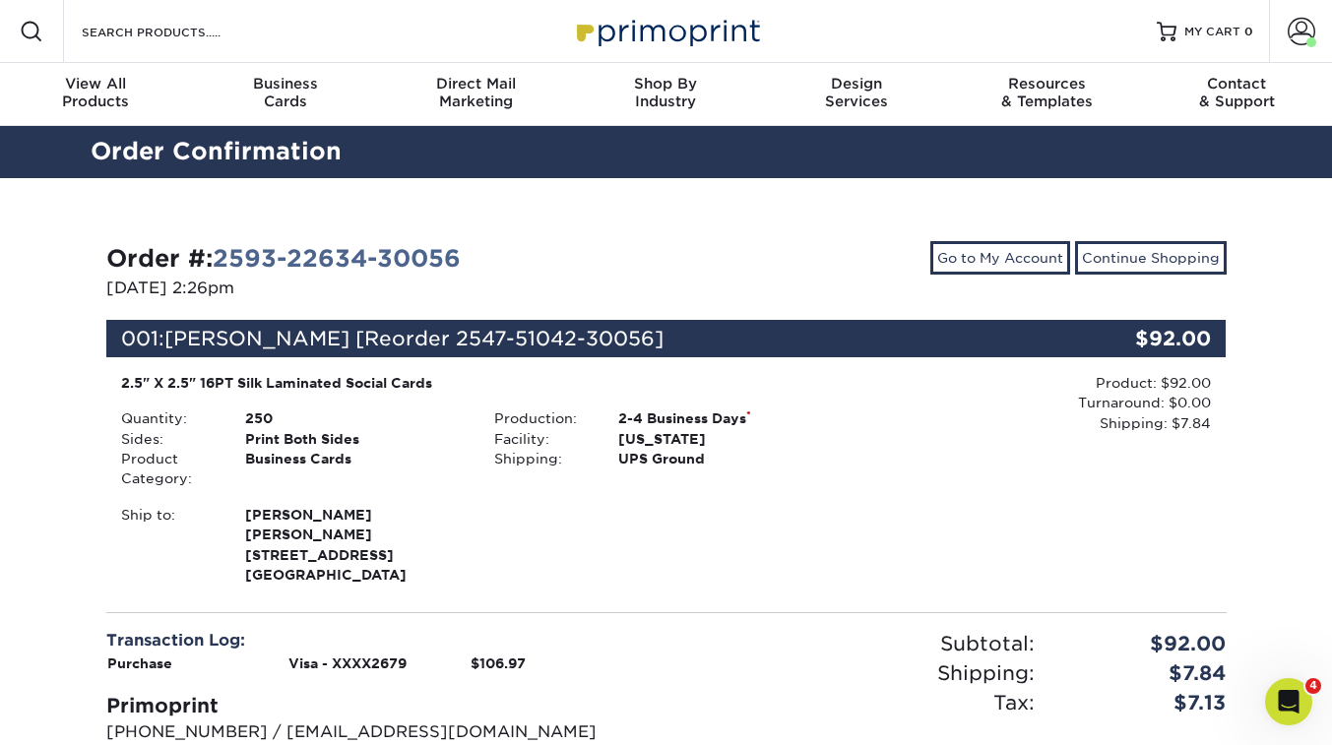
drag, startPoint x: 0, startPoint y: 0, endPoint x: 786, endPoint y: 566, distance: 968.6
click at [786, 566] on div "Order #: 2593-22634-30056 09/03/2025 2:26pm Go to My Account Continue Shopping …" at bounding box center [666, 565] width 1121 height 649
click at [1320, 404] on div "Order #: 2593-22634-30056 09/03/2025 2:26pm Go to My Account Continue Shopping …" at bounding box center [666, 565] width 1332 height 775
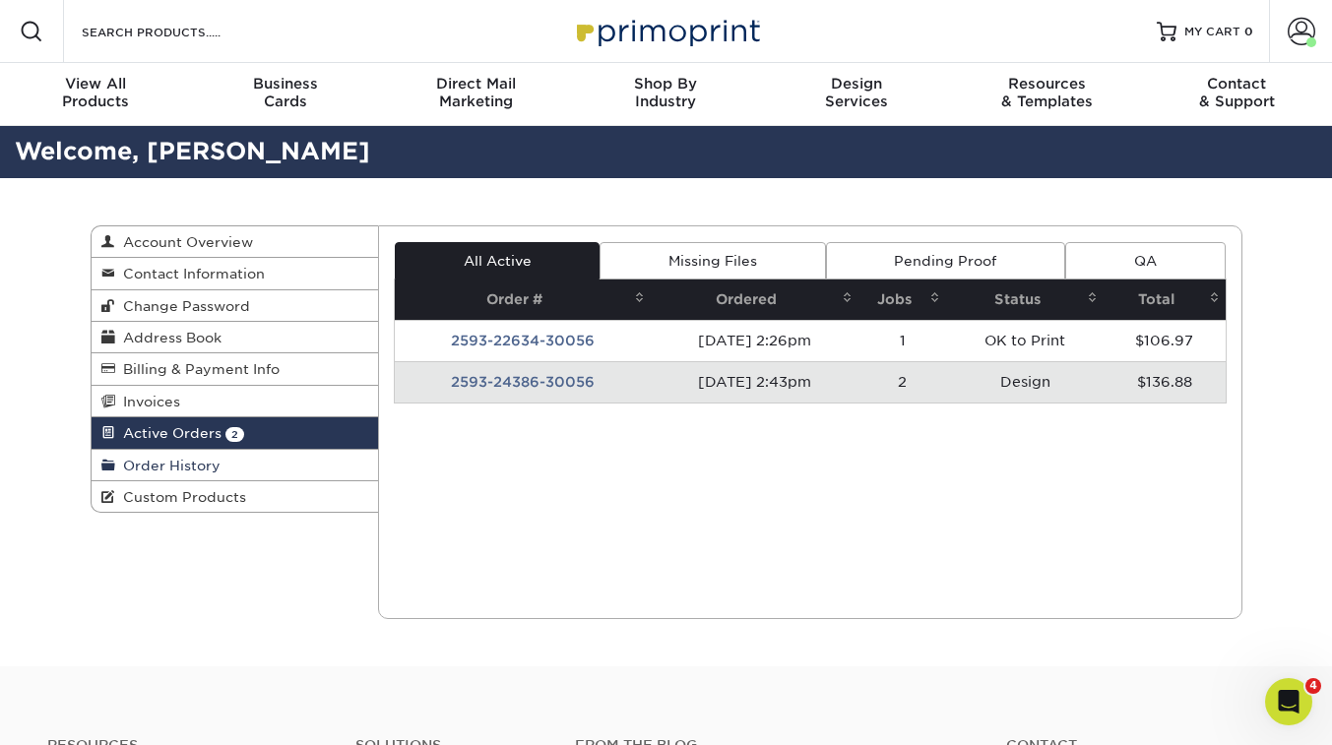
click at [197, 474] on span "Order History" at bounding box center [167, 466] width 105 height 16
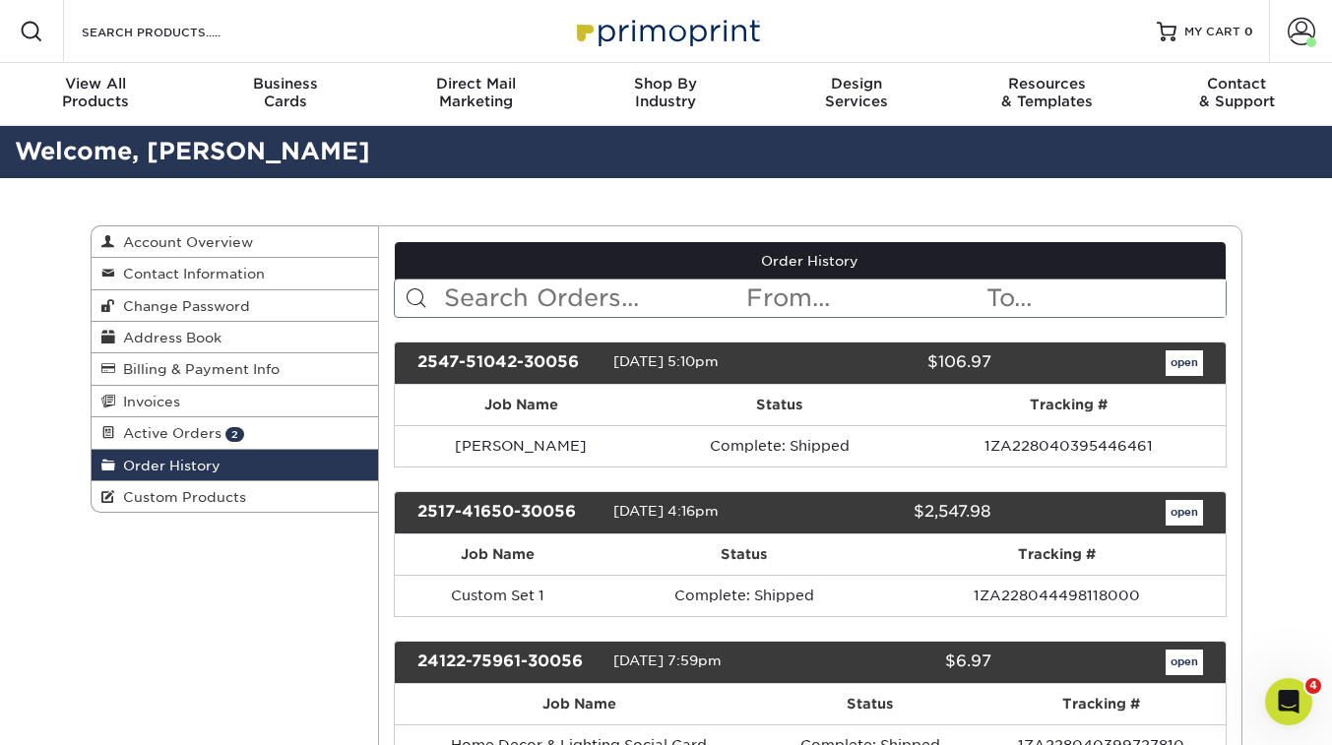
click at [517, 355] on div "2547-51042-30056" at bounding box center [508, 364] width 211 height 26
click at [245, 434] on link "Active Orders 2" at bounding box center [236, 434] width 288 height 32
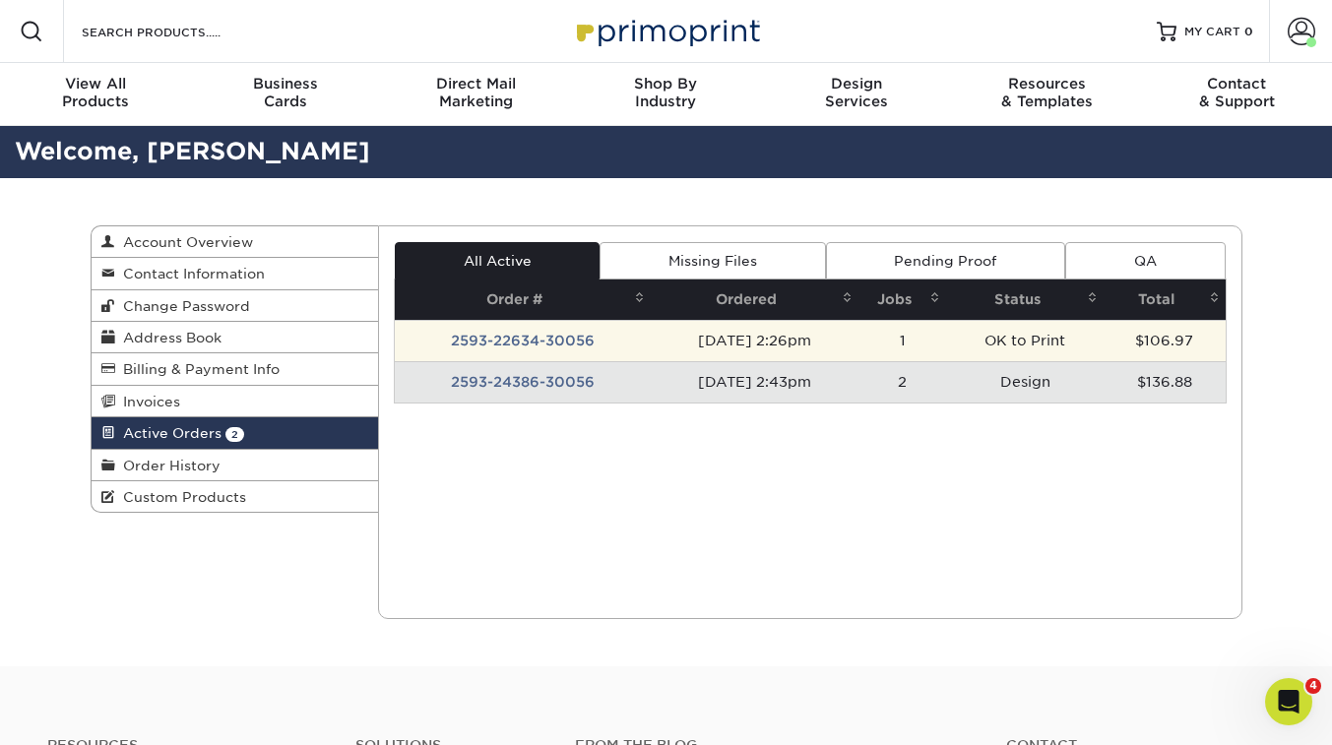
click at [489, 345] on td "2593-22634-30056" at bounding box center [523, 340] width 256 height 41
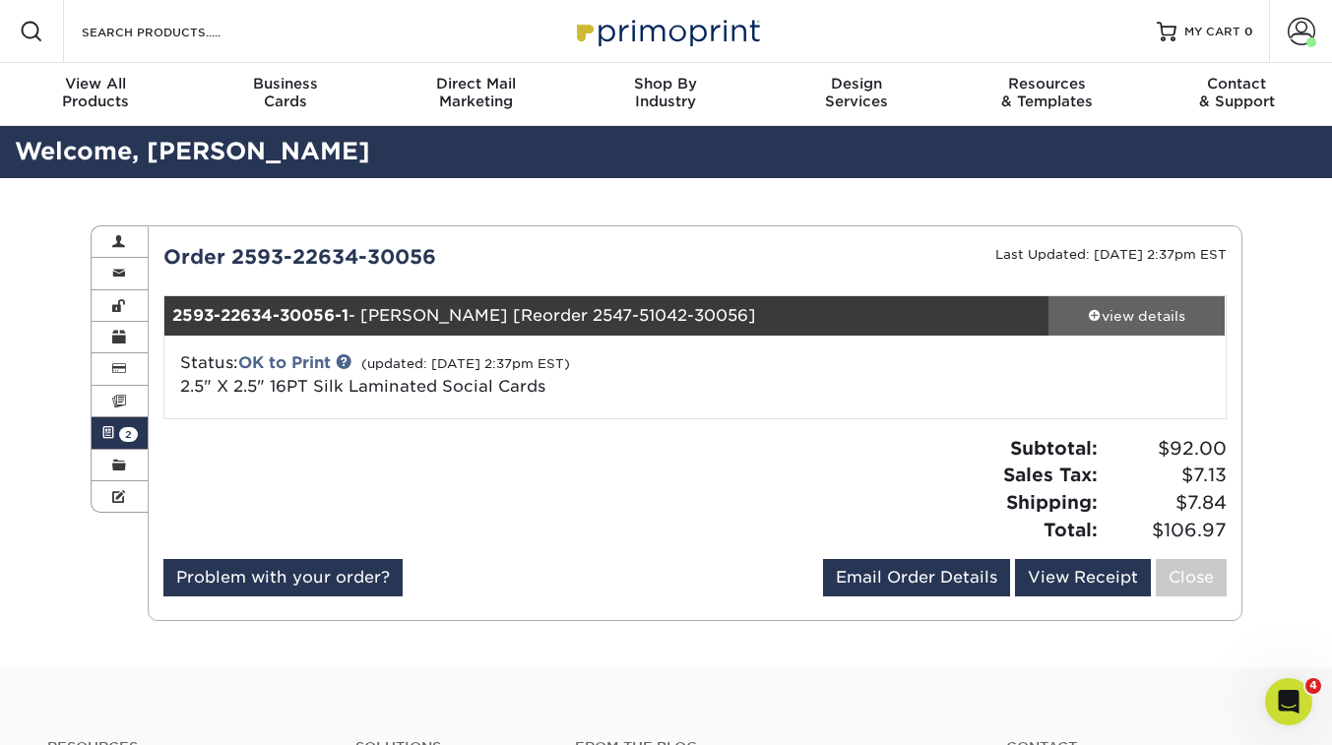
click at [1140, 312] on div "view details" at bounding box center [1137, 316] width 177 height 20
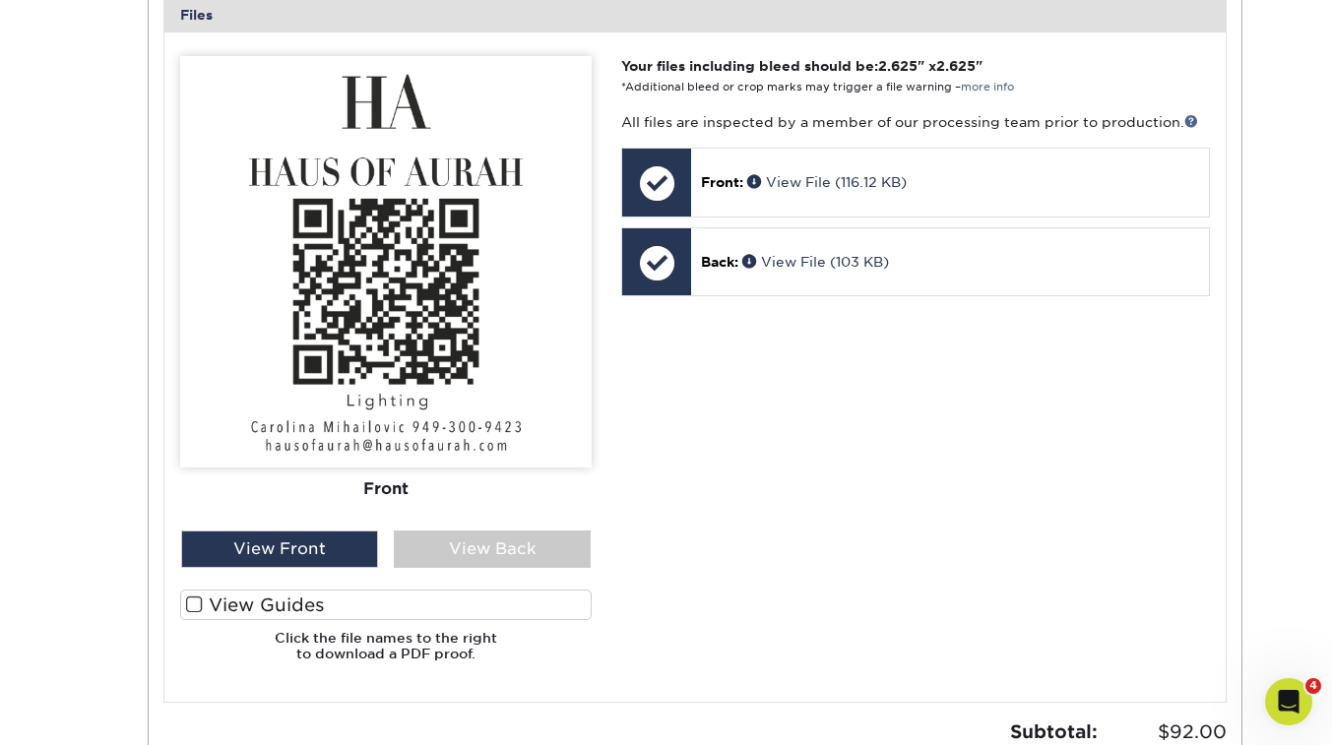
scroll to position [765, 0]
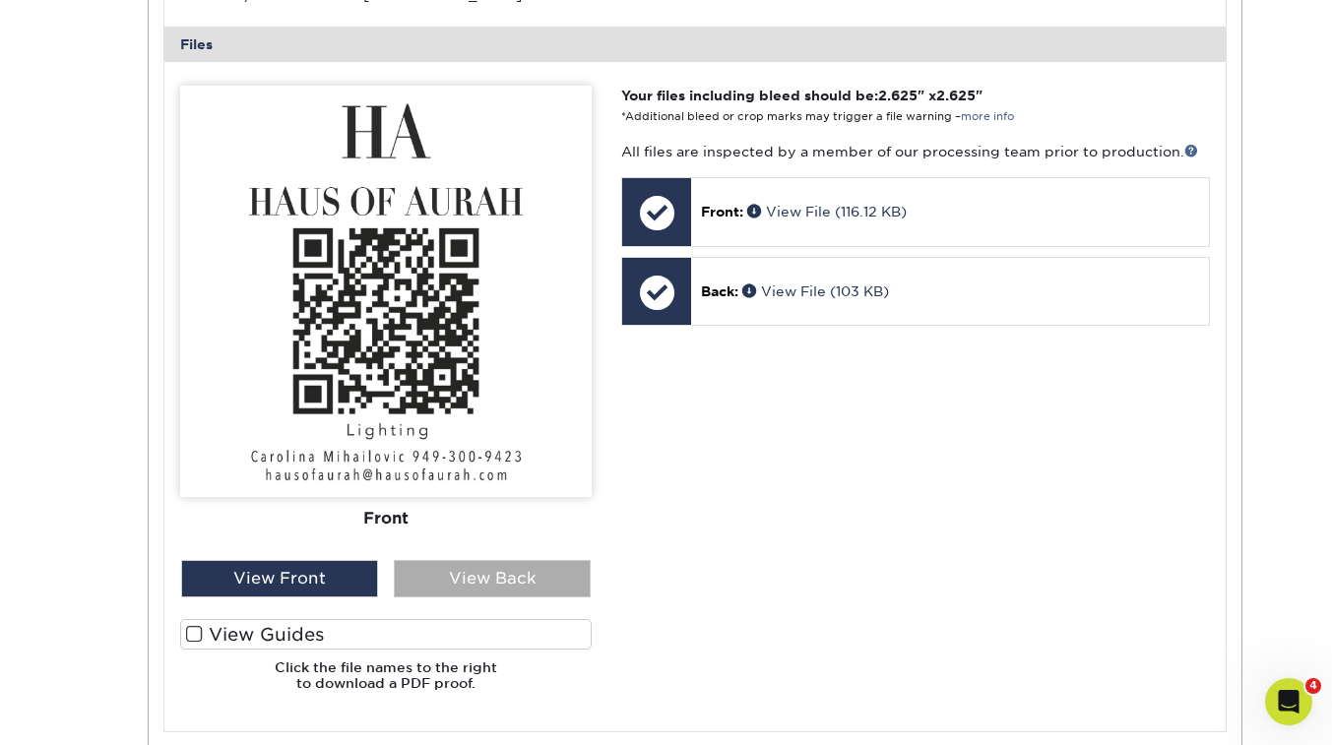
click at [528, 571] on div "View Back" at bounding box center [492, 578] width 197 height 37
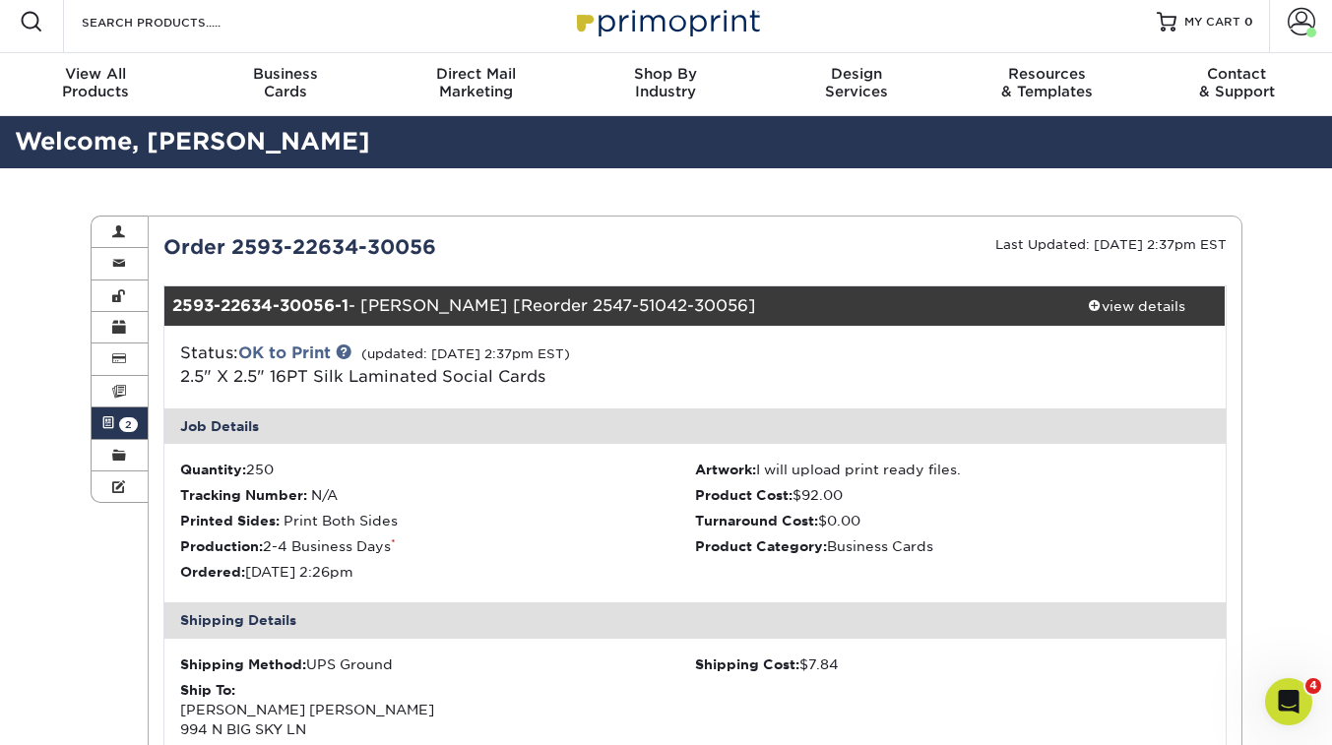
scroll to position [3, 0]
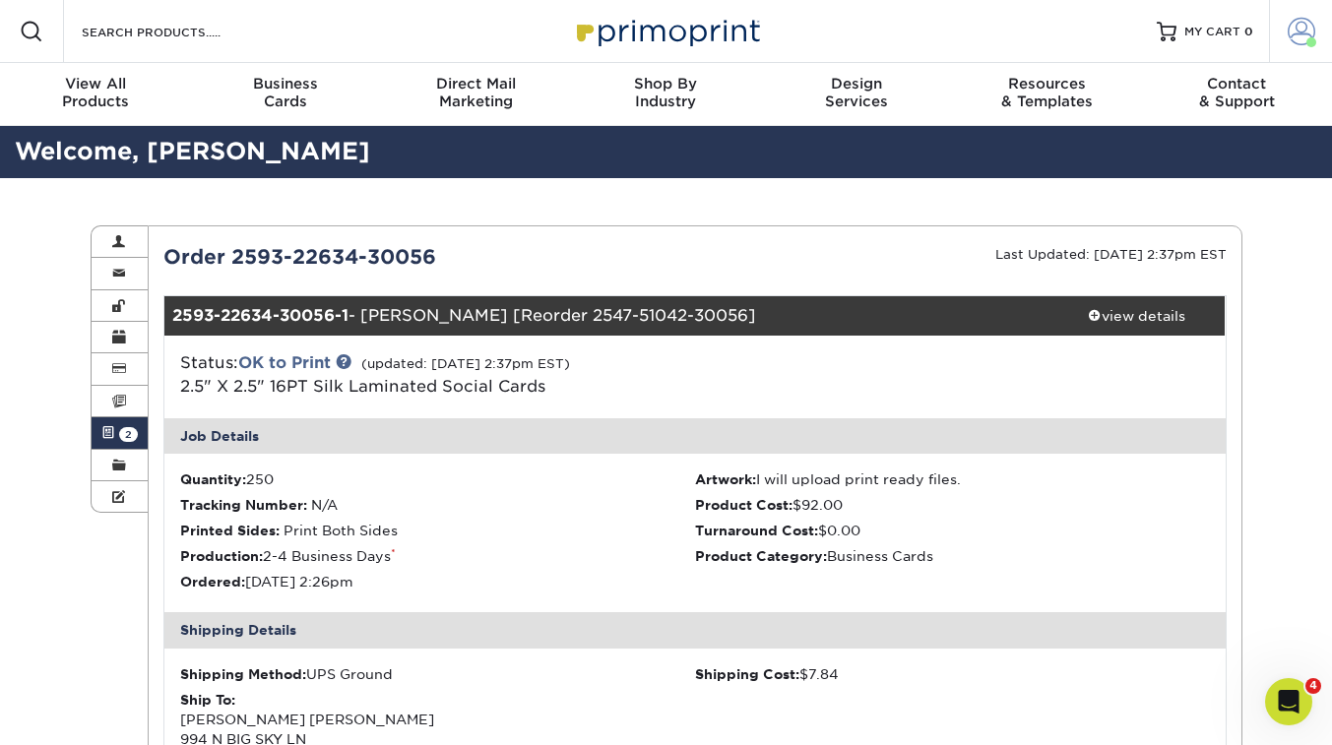
click at [1297, 35] on span at bounding box center [1302, 32] width 28 height 28
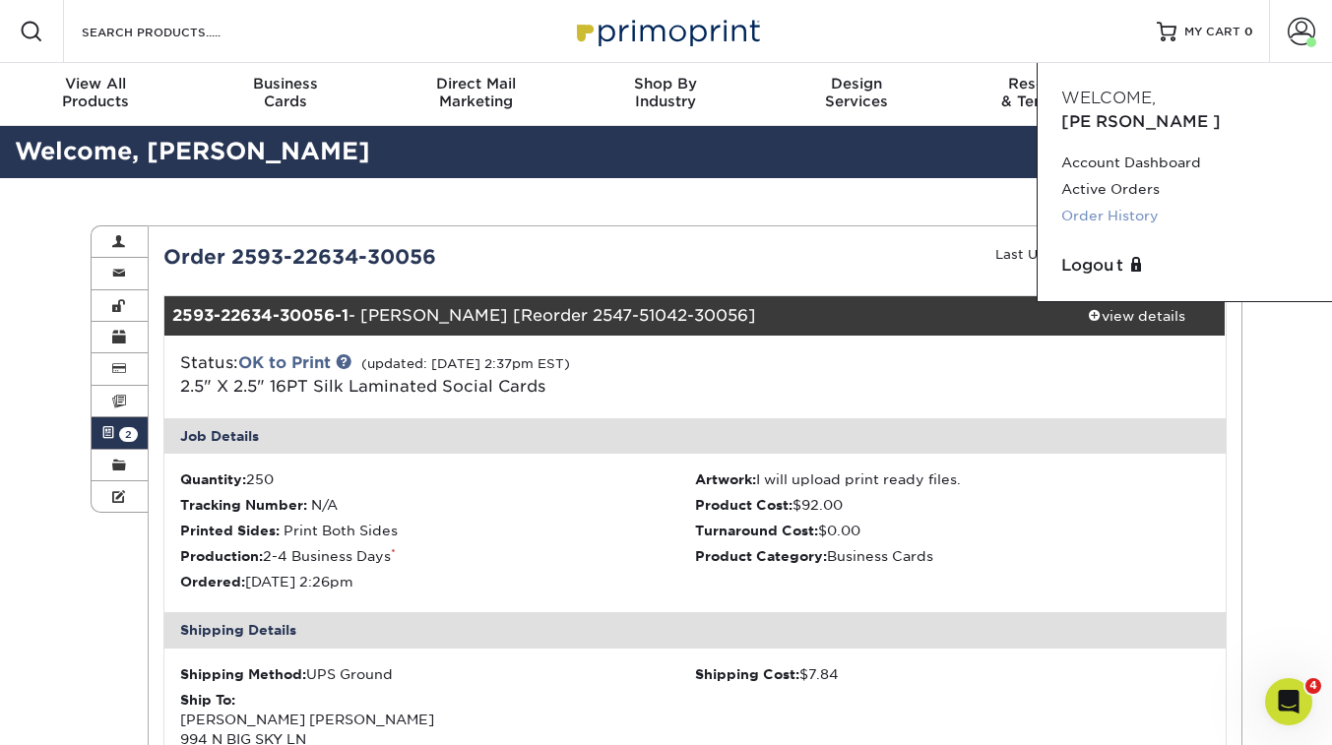
click at [1106, 203] on link "Order History" at bounding box center [1185, 216] width 247 height 27
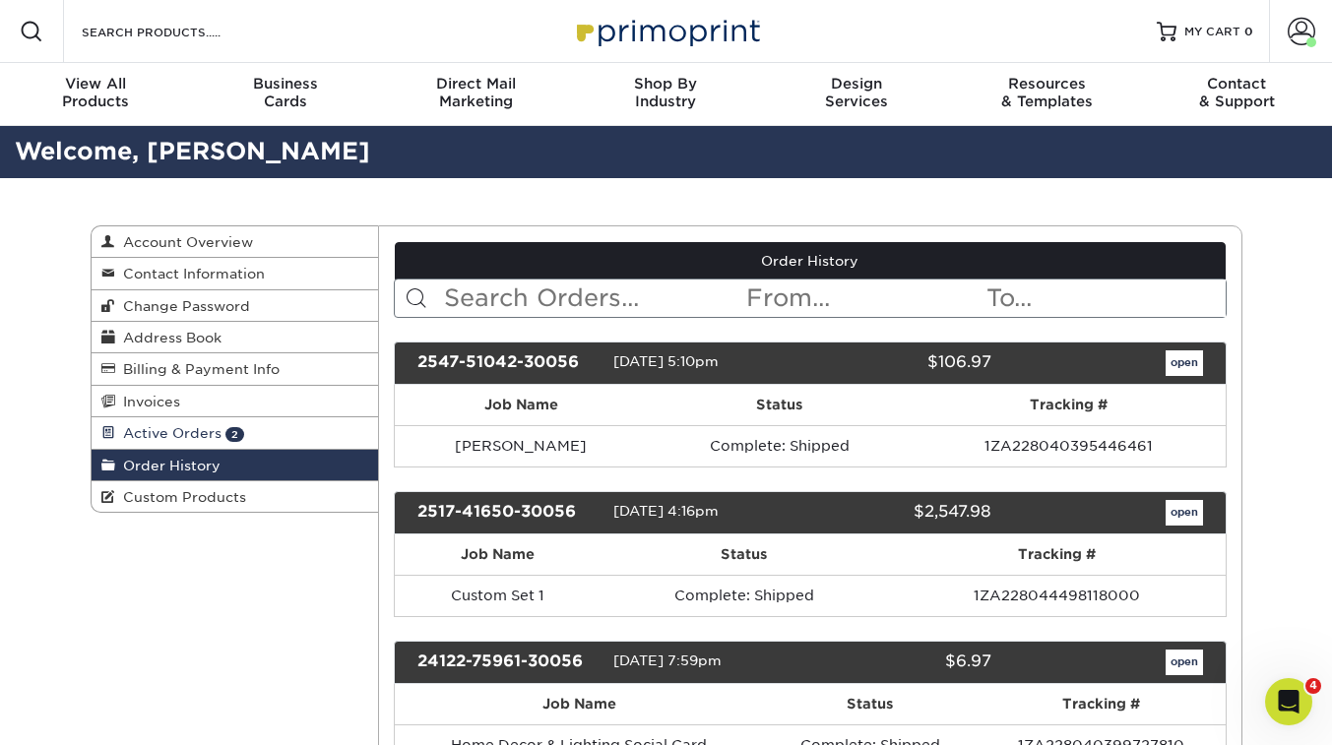
click at [161, 438] on span "Active Orders" at bounding box center [168, 433] width 106 height 16
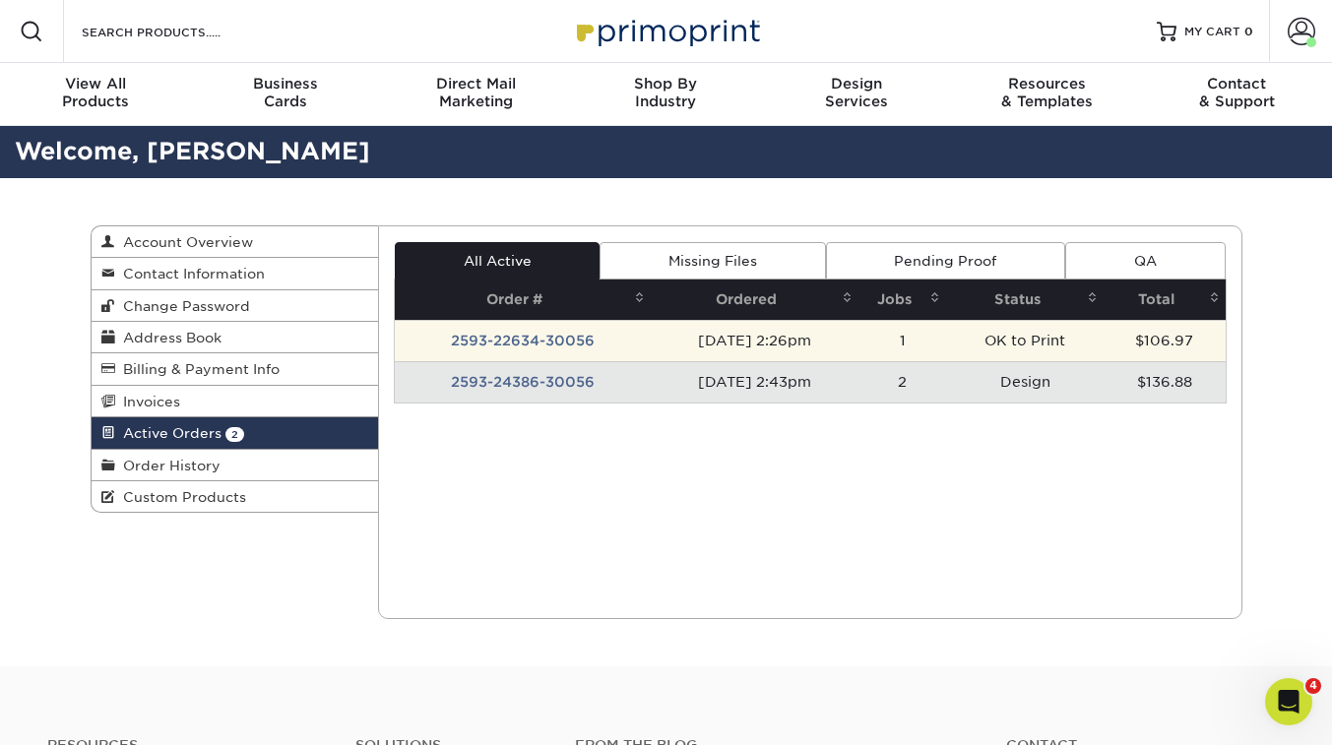
click at [669, 353] on td "09/03/2025 2:26pm" at bounding box center [755, 340] width 208 height 41
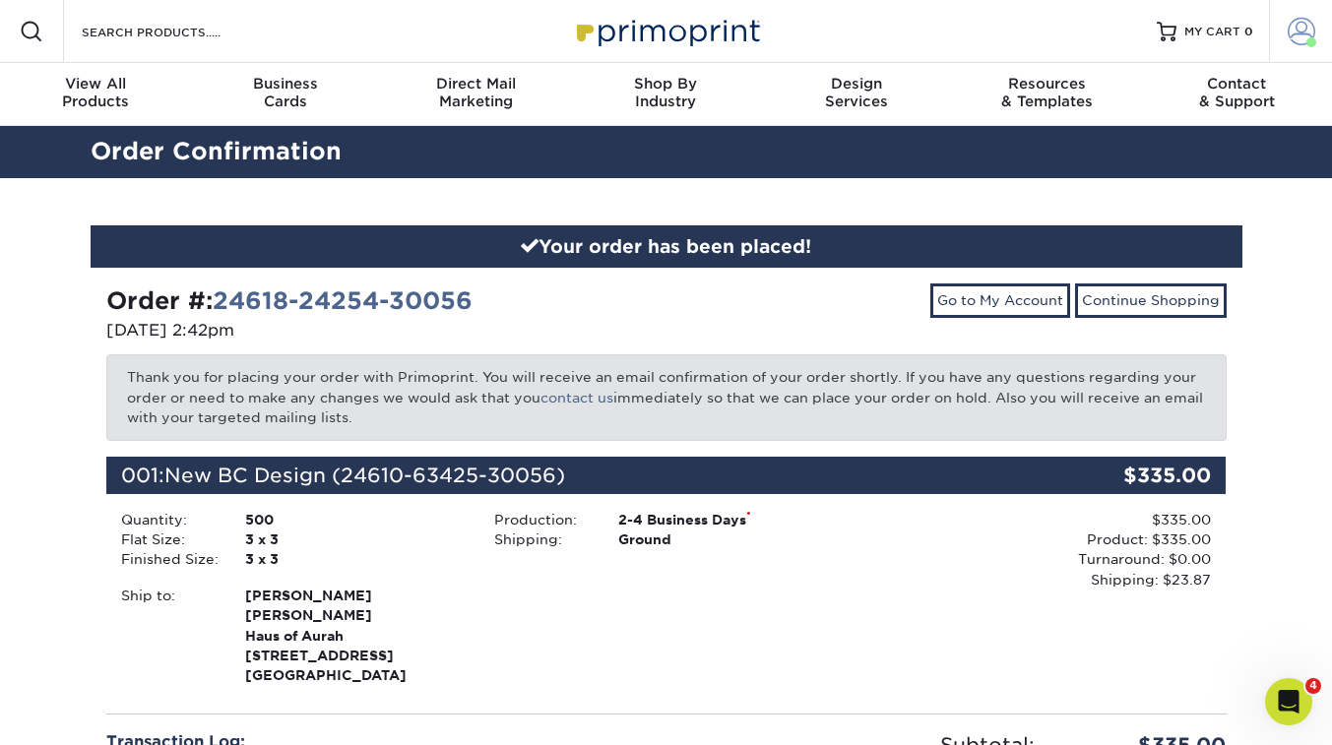
click at [1295, 39] on span at bounding box center [1302, 32] width 28 height 28
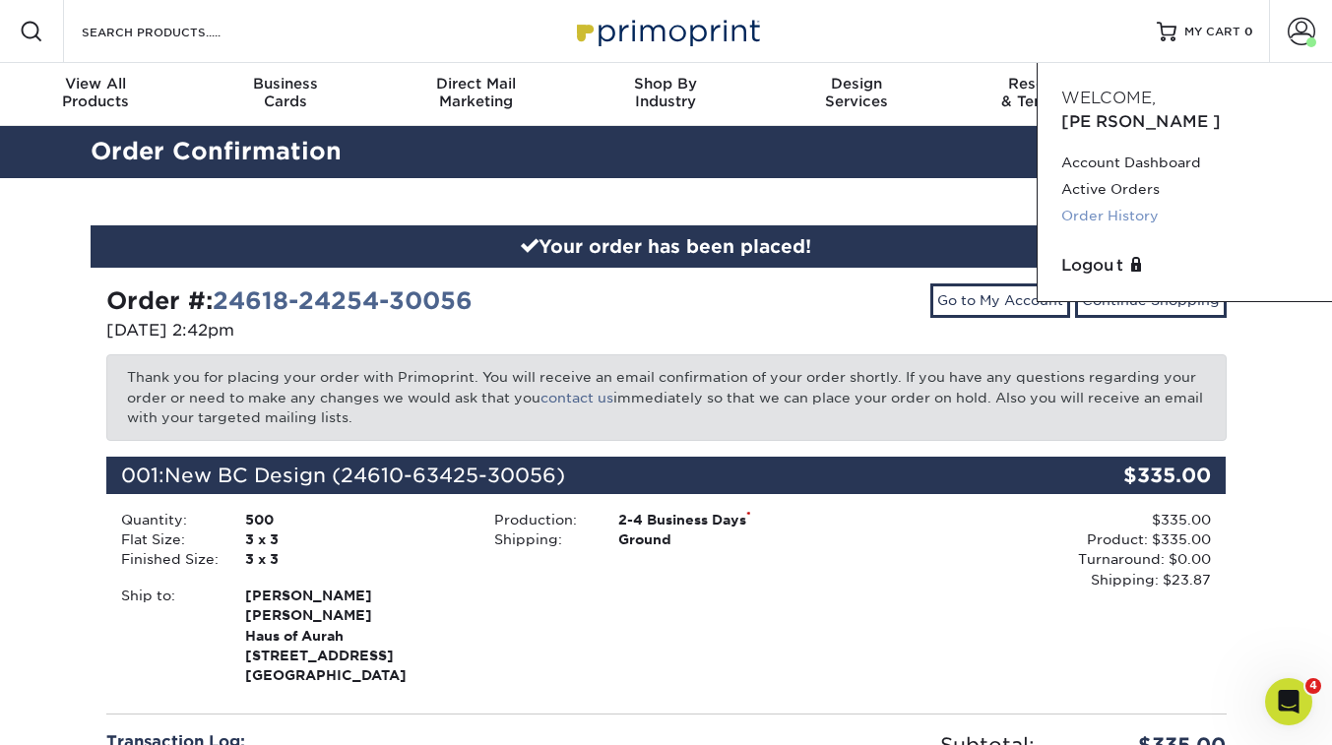
click at [1152, 203] on link "Order History" at bounding box center [1185, 216] width 247 height 27
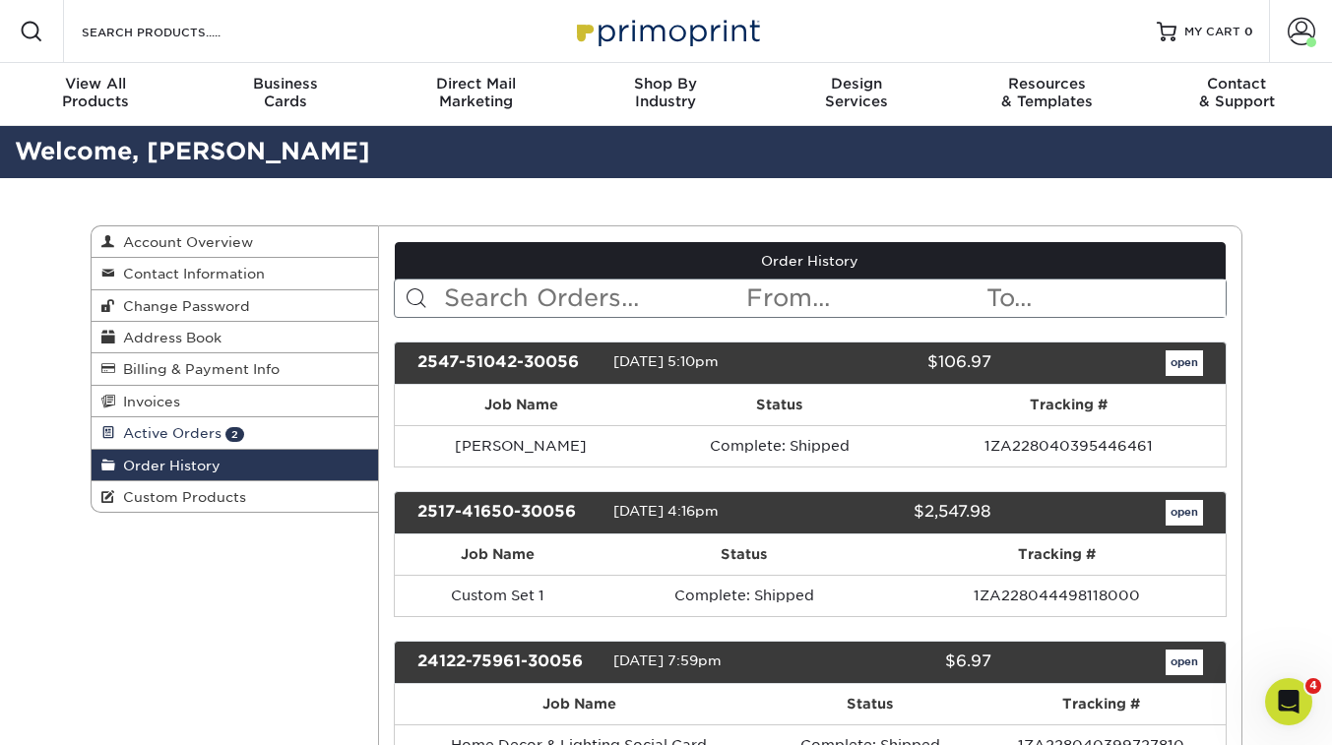
click at [176, 429] on span "Active Orders" at bounding box center [168, 433] width 106 height 16
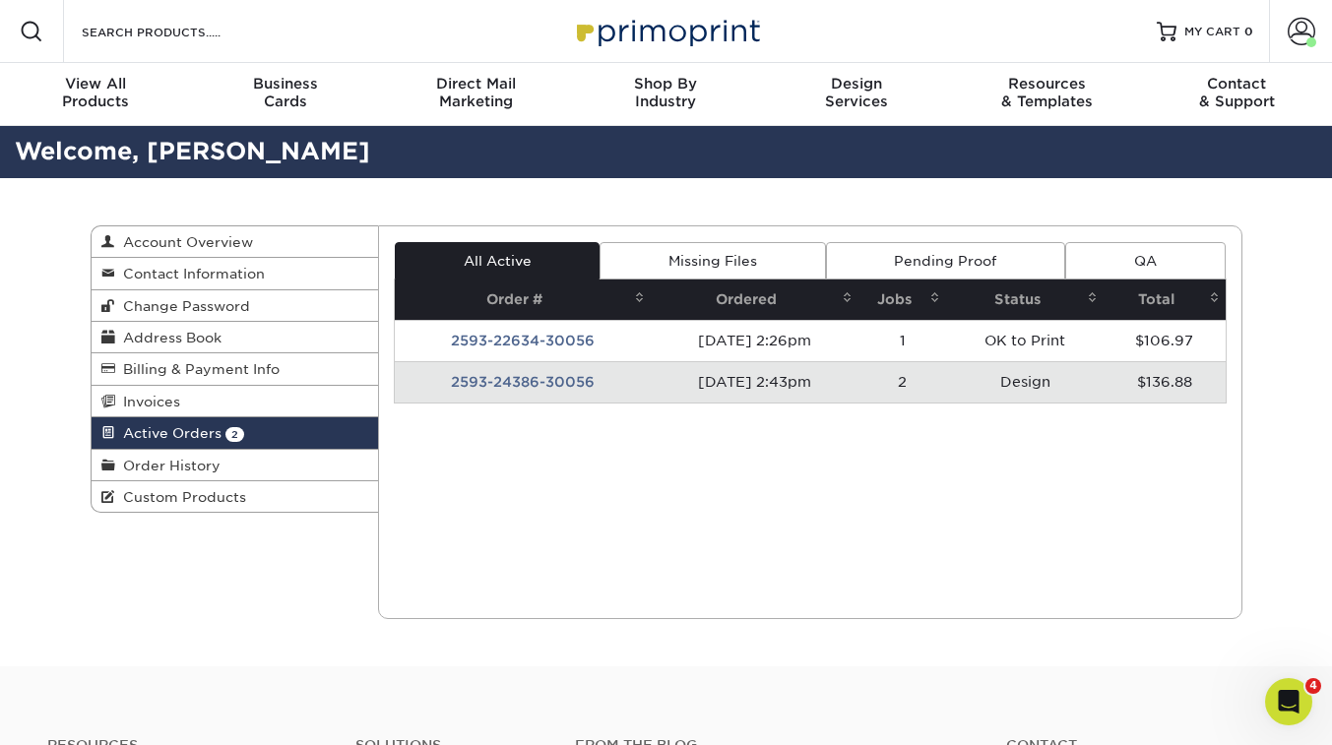
click at [524, 376] on td "2593-24386-30056" at bounding box center [523, 381] width 256 height 41
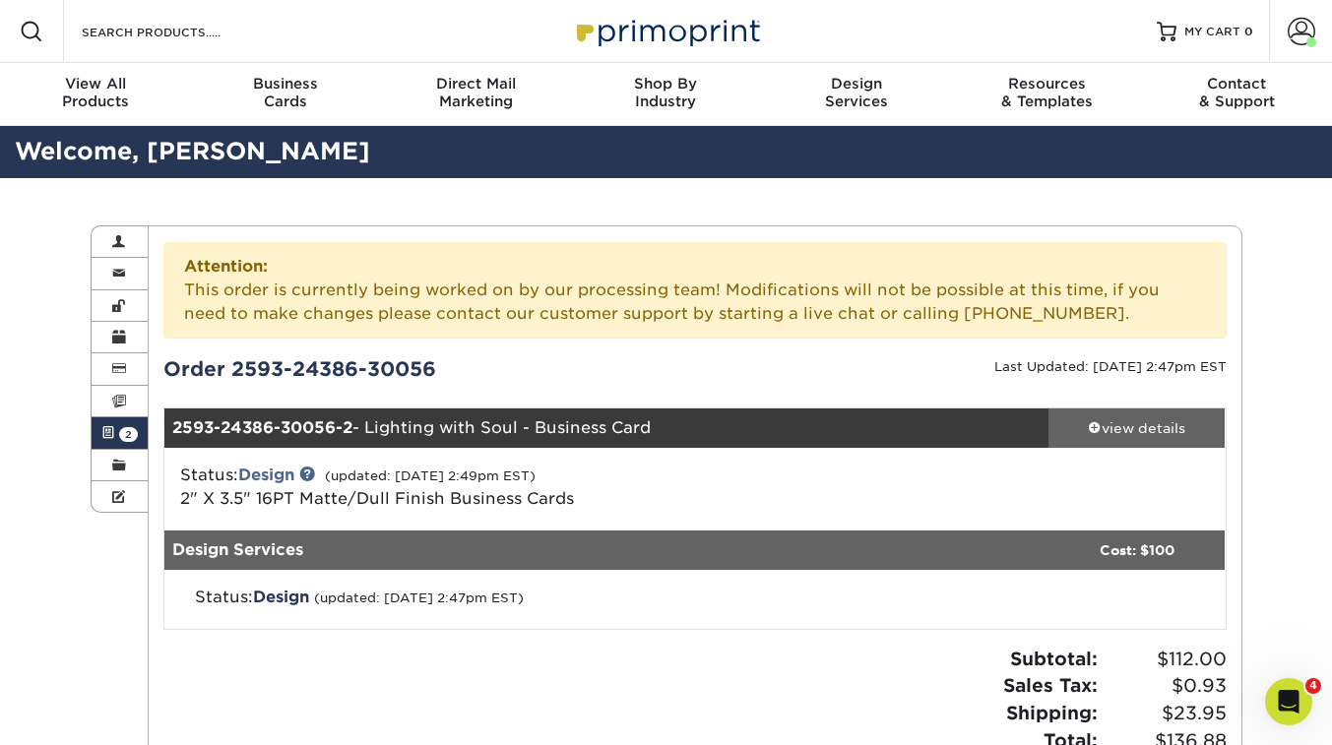
click at [1146, 431] on div "view details" at bounding box center [1137, 429] width 177 height 20
